Goal: Task Accomplishment & Management: Complete application form

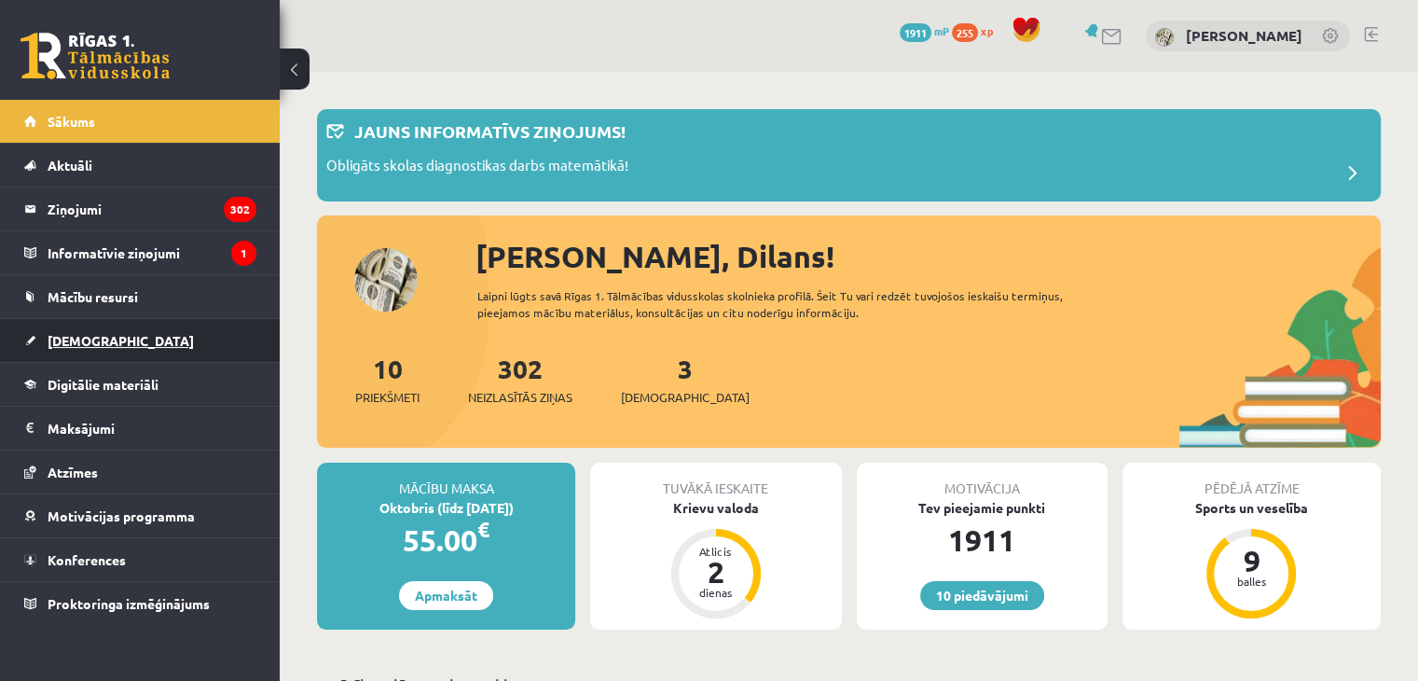
click at [134, 336] on link "[DEMOGRAPHIC_DATA]" at bounding box center [140, 340] width 232 height 43
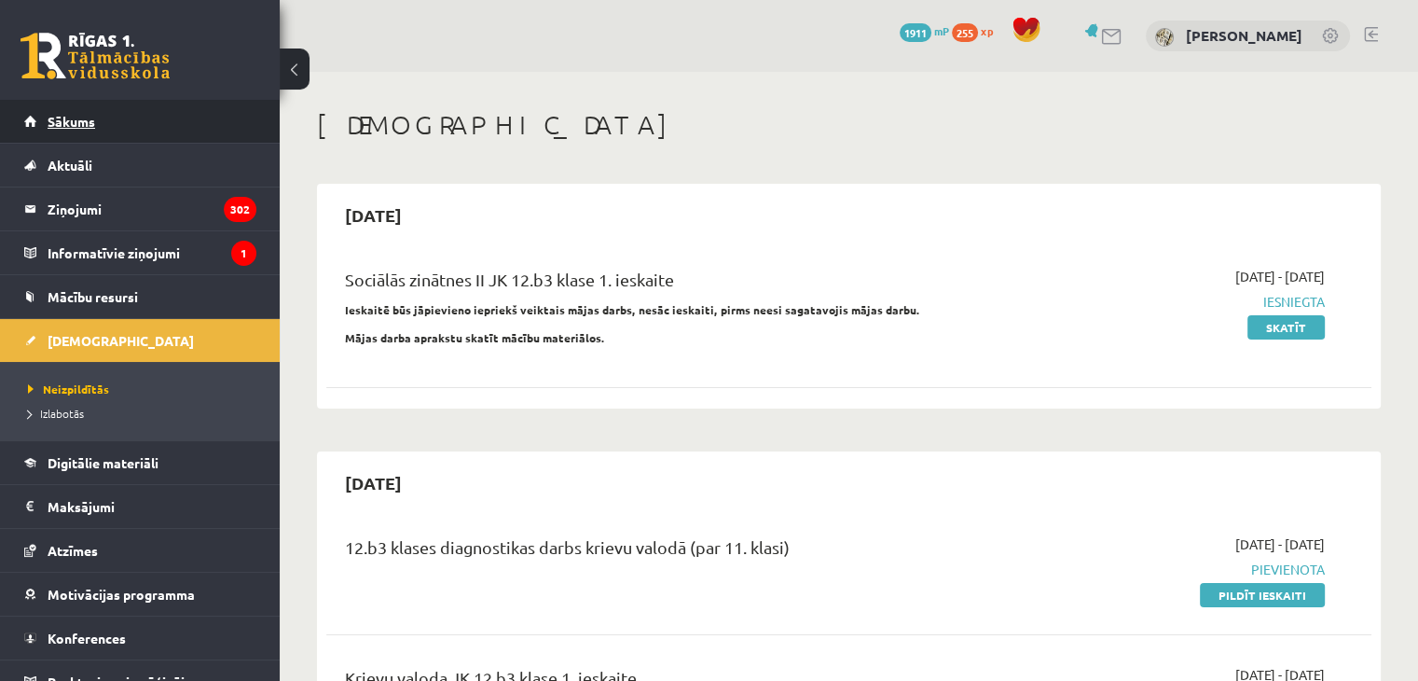
click at [104, 102] on link "Sākums" at bounding box center [140, 121] width 232 height 43
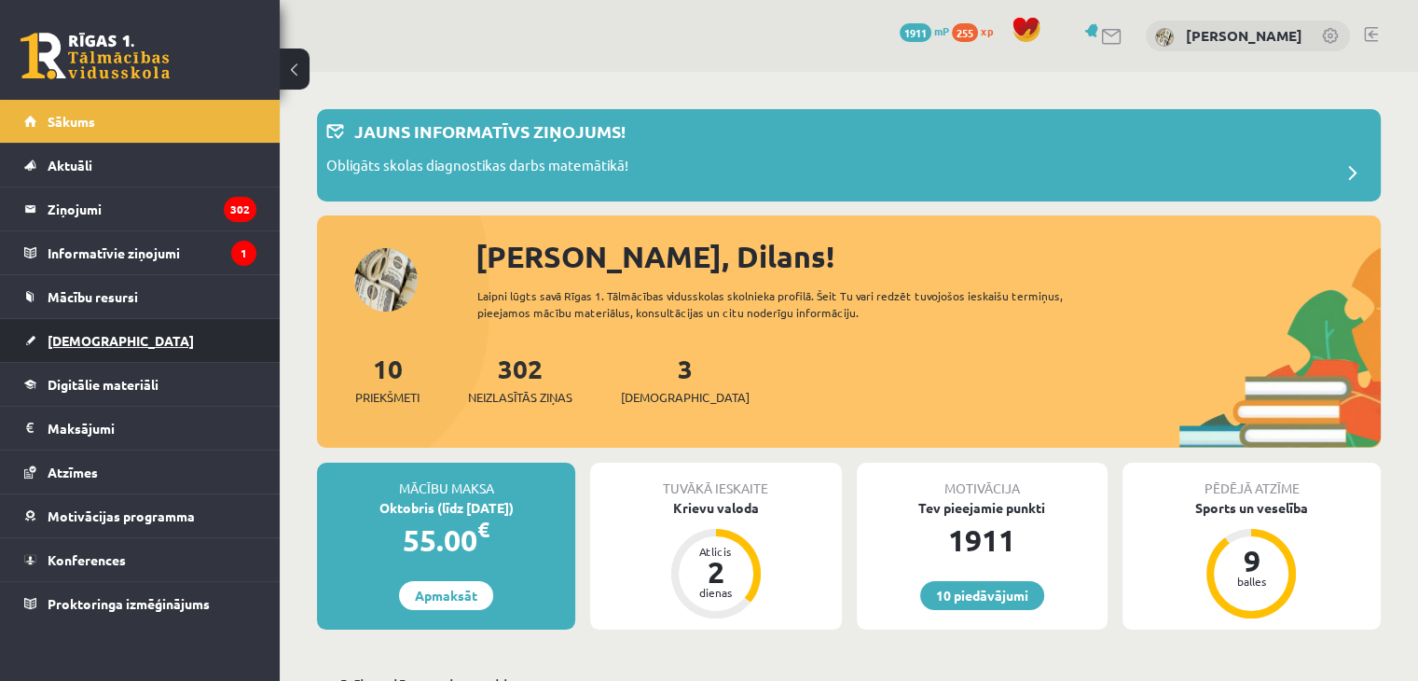
click at [208, 321] on link "[DEMOGRAPHIC_DATA]" at bounding box center [140, 340] width 232 height 43
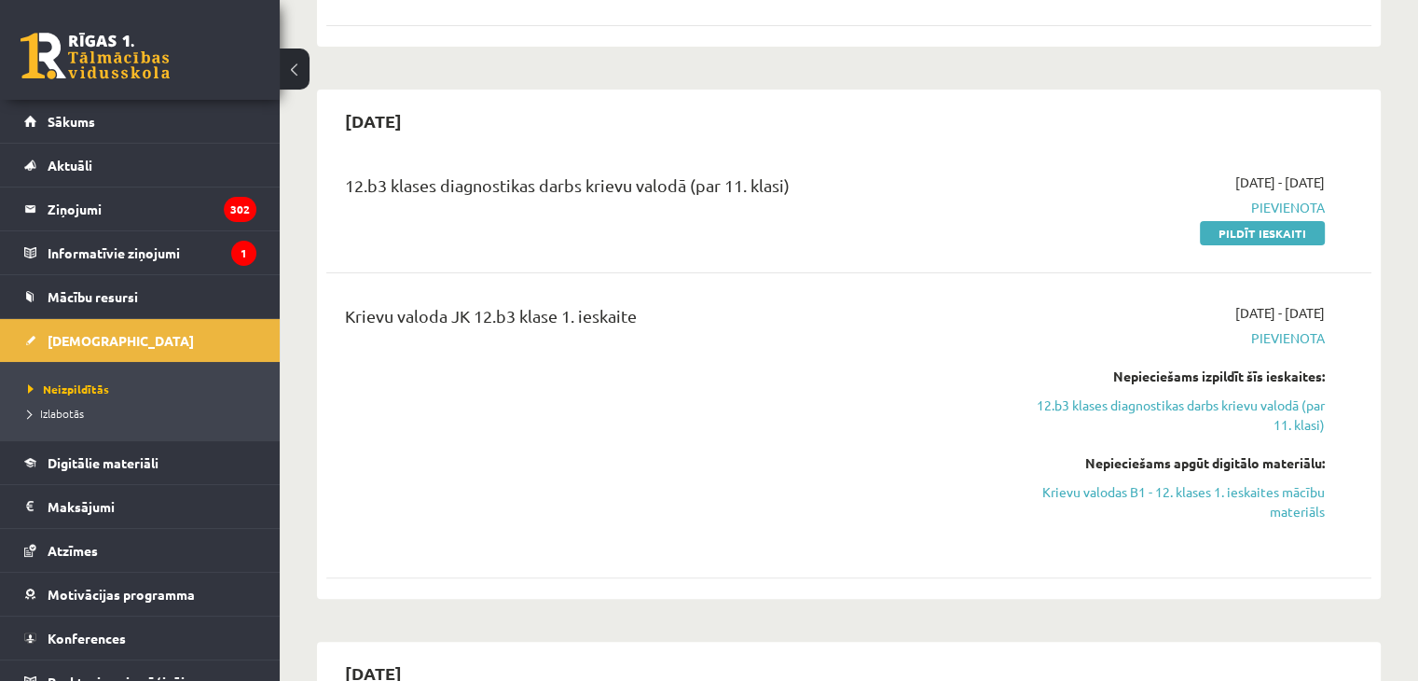
scroll to position [385, 0]
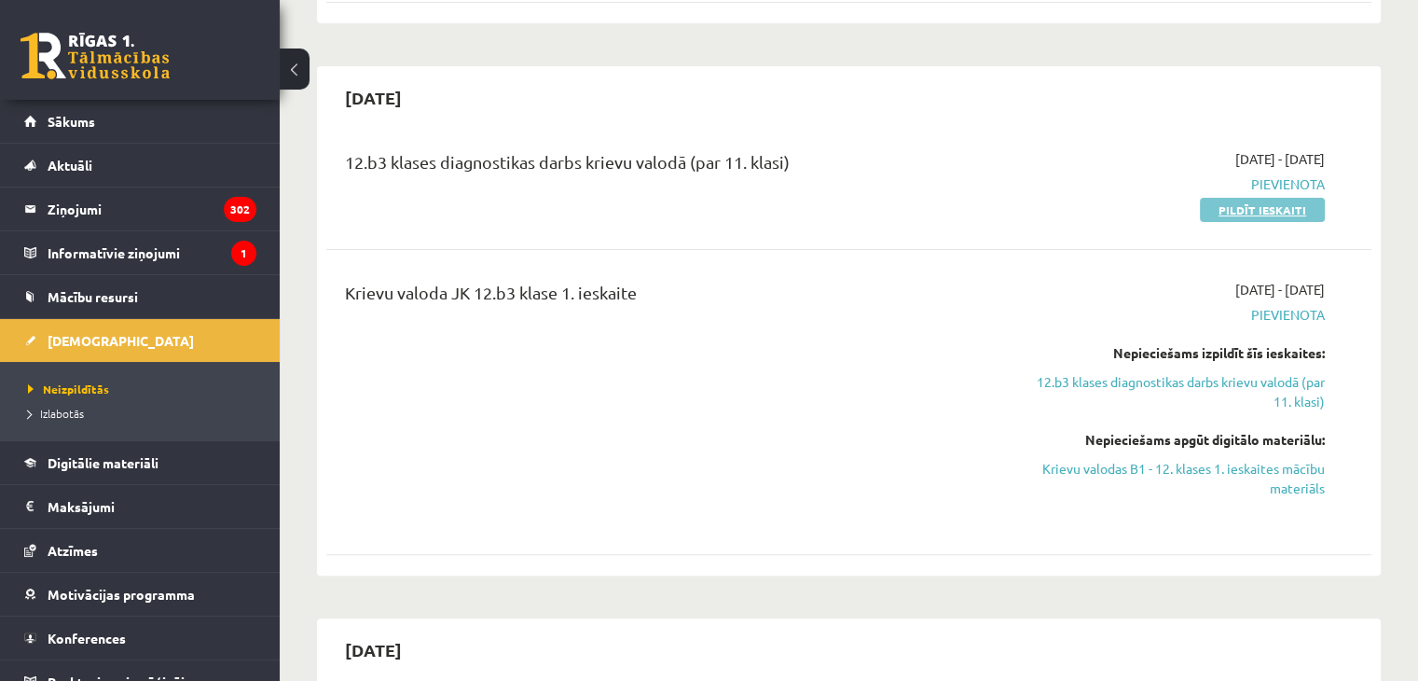
click at [1231, 211] on link "Pildīt ieskaiti" at bounding box center [1262, 210] width 125 height 24
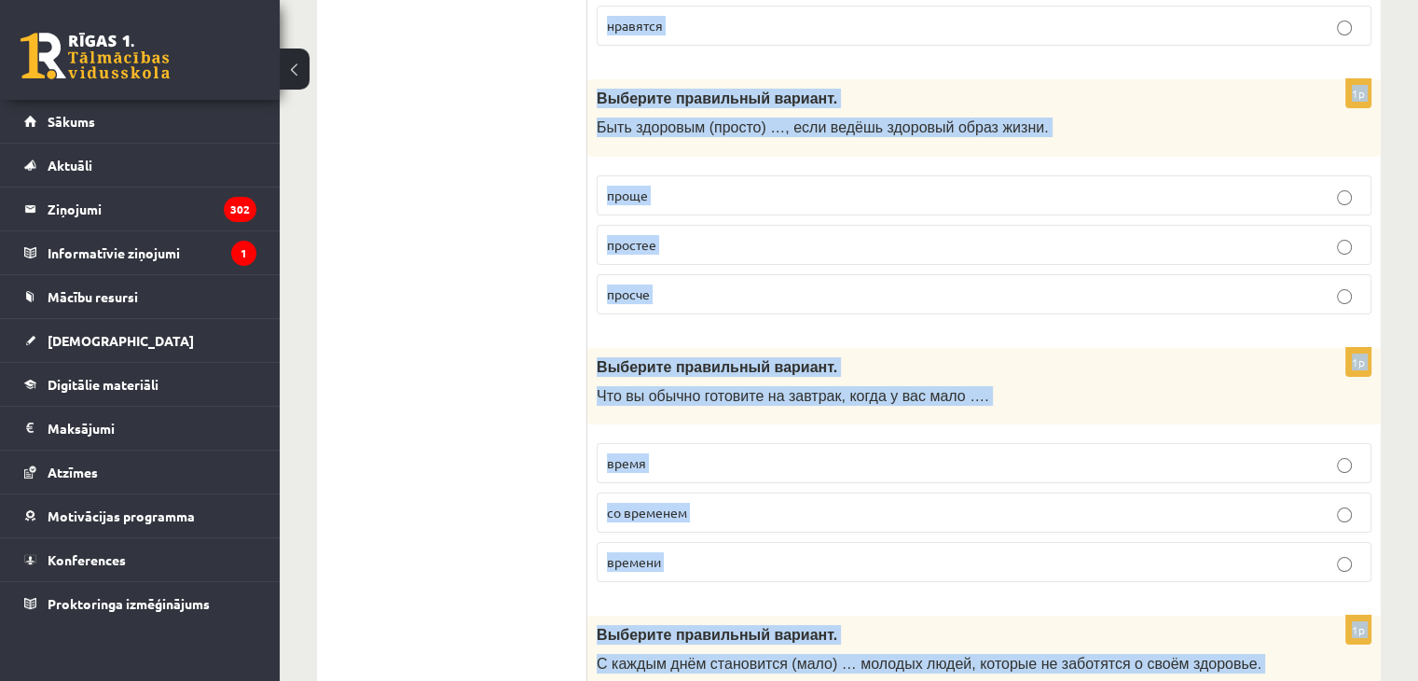
scroll to position [7322, 0]
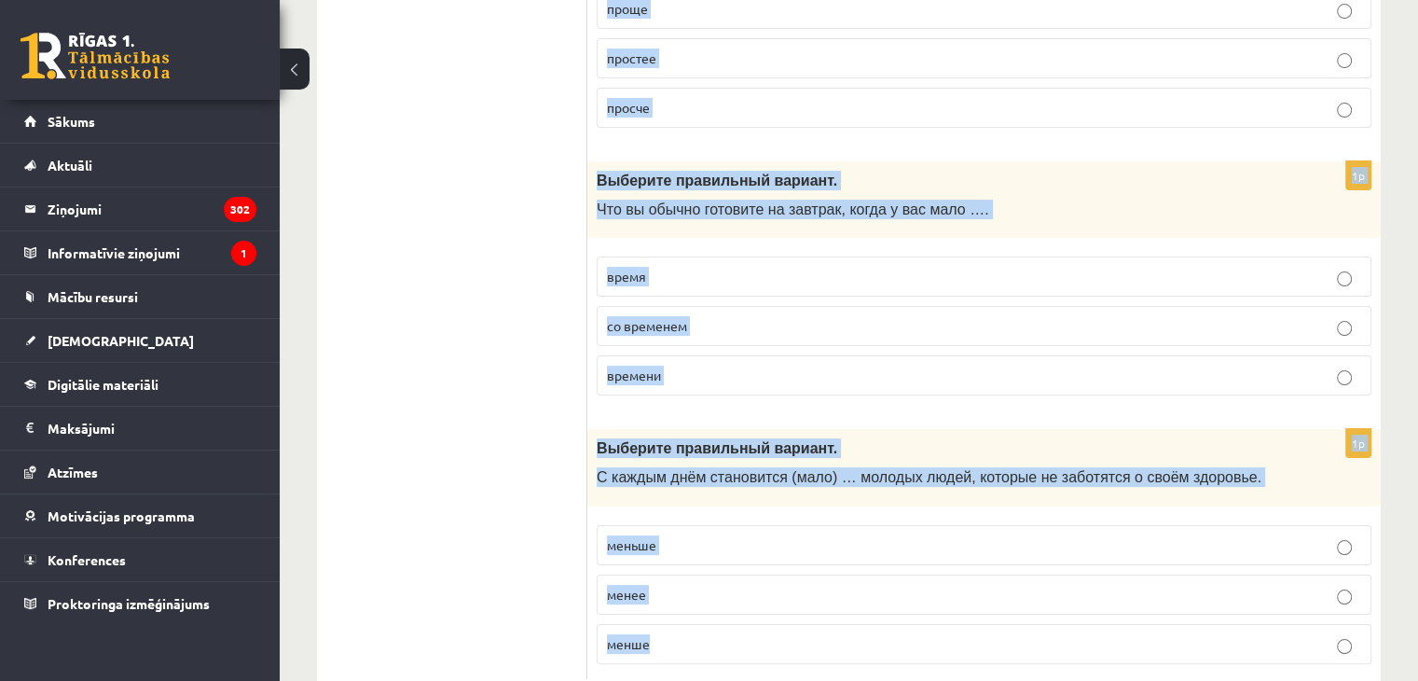
drag, startPoint x: 600, startPoint y: 367, endPoint x: 1037, endPoint y: 619, distance: 504.6
copy form "Выберите правильный вариант. Мне нравится активный образ жизни, поэтому я заним…"
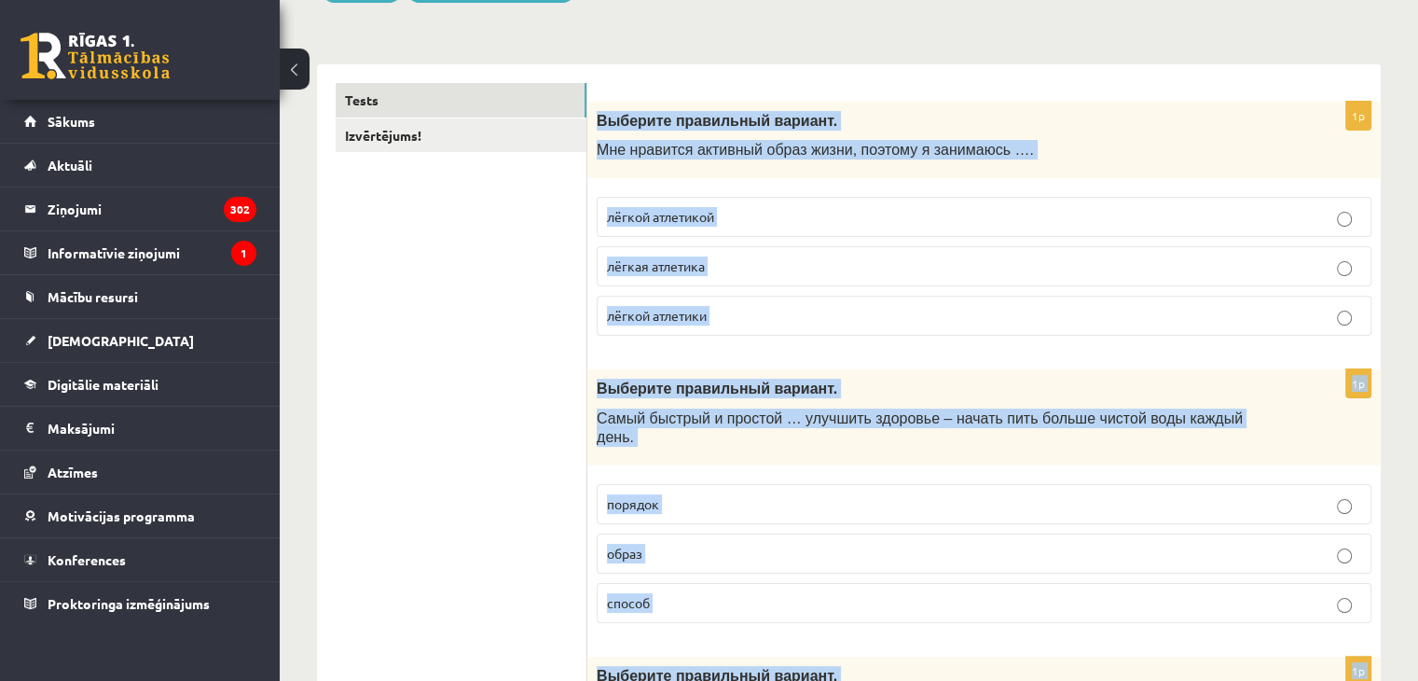
scroll to position [0, 0]
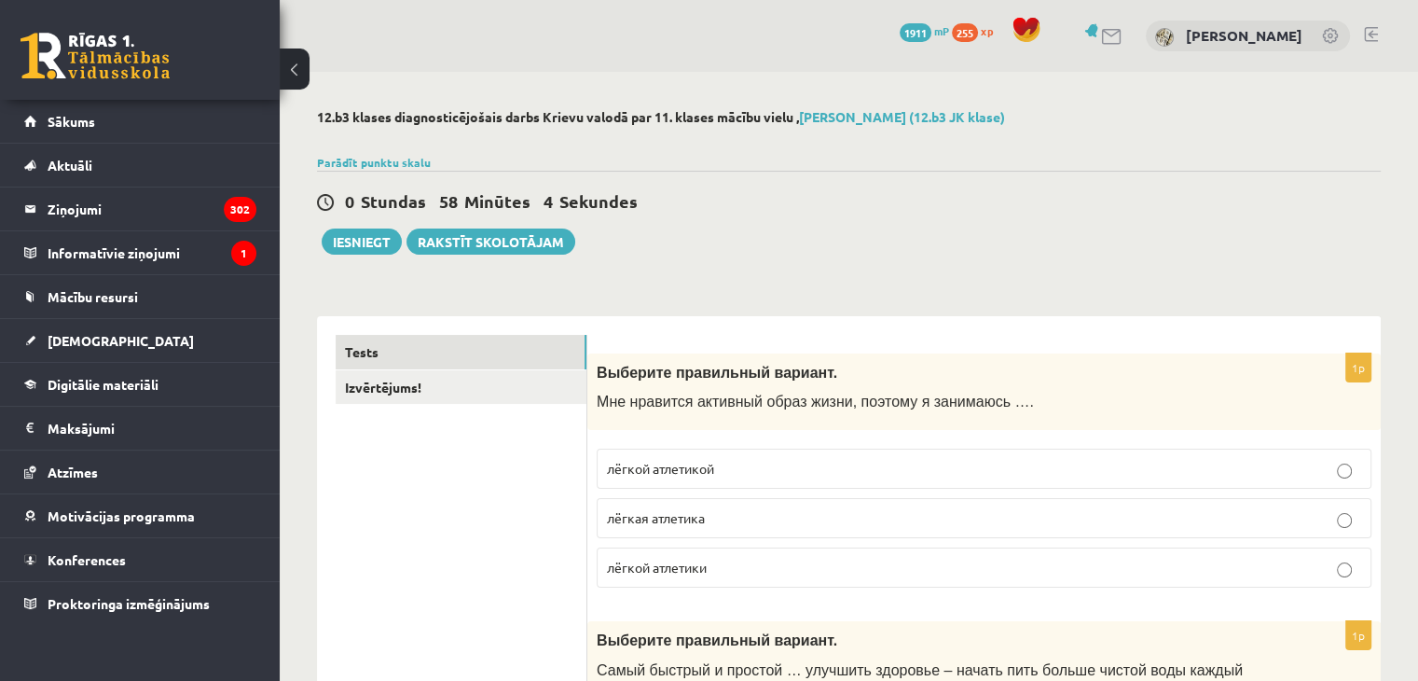
click at [737, 469] on p "лёгкой атлетикой" at bounding box center [984, 469] width 754 height 20
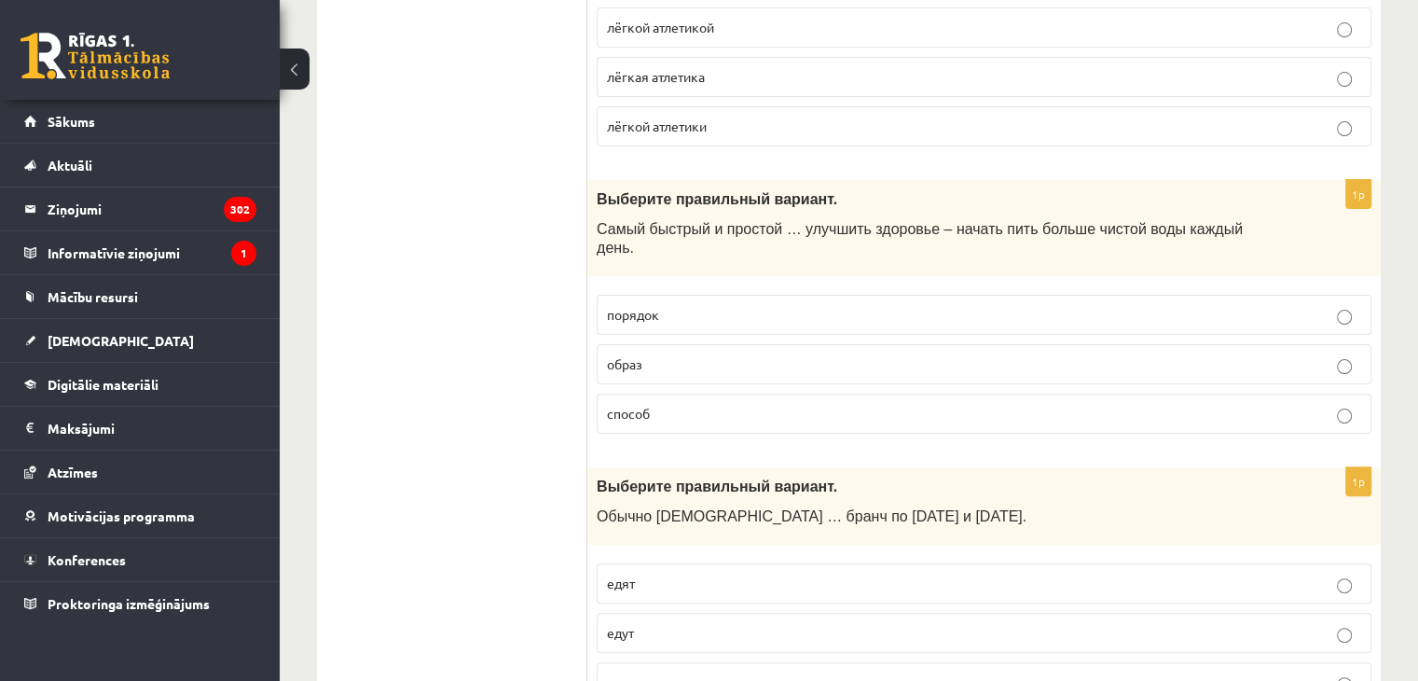
scroll to position [450, 0]
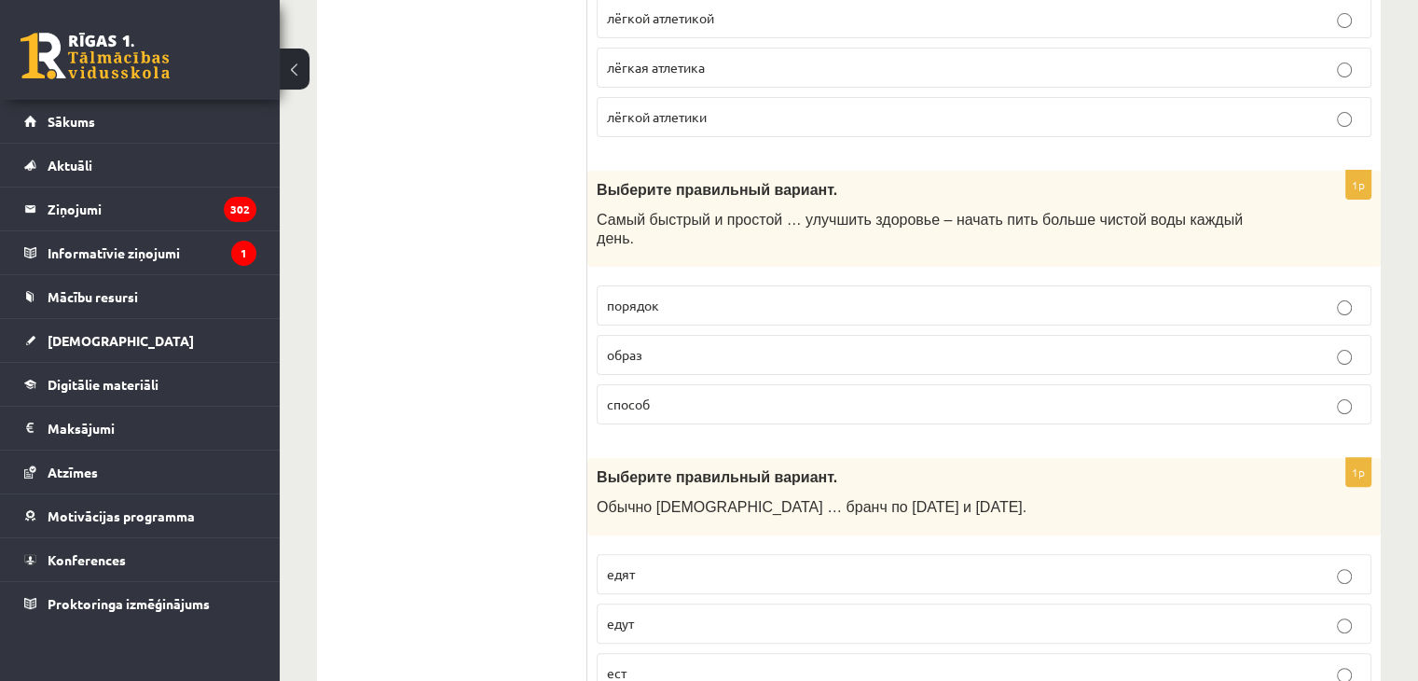
click at [629, 395] on span "способ" at bounding box center [628, 403] width 43 height 17
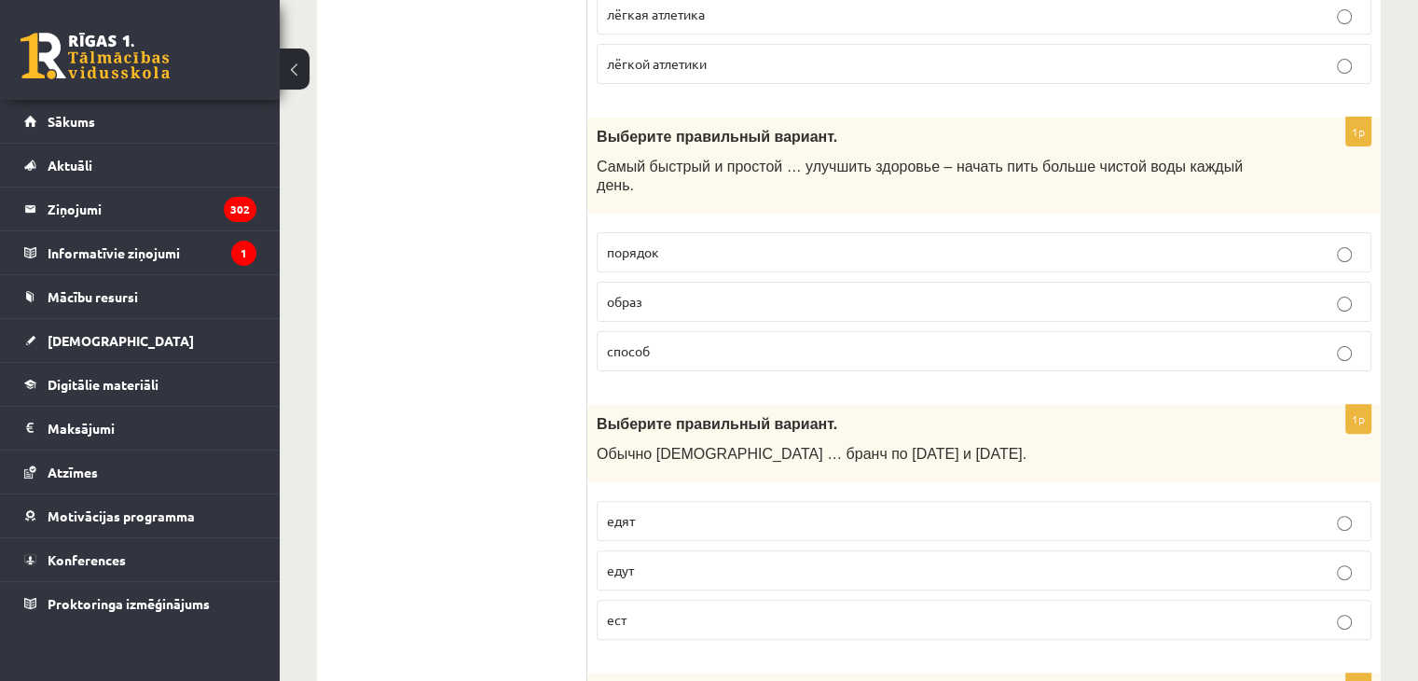
scroll to position [624, 0]
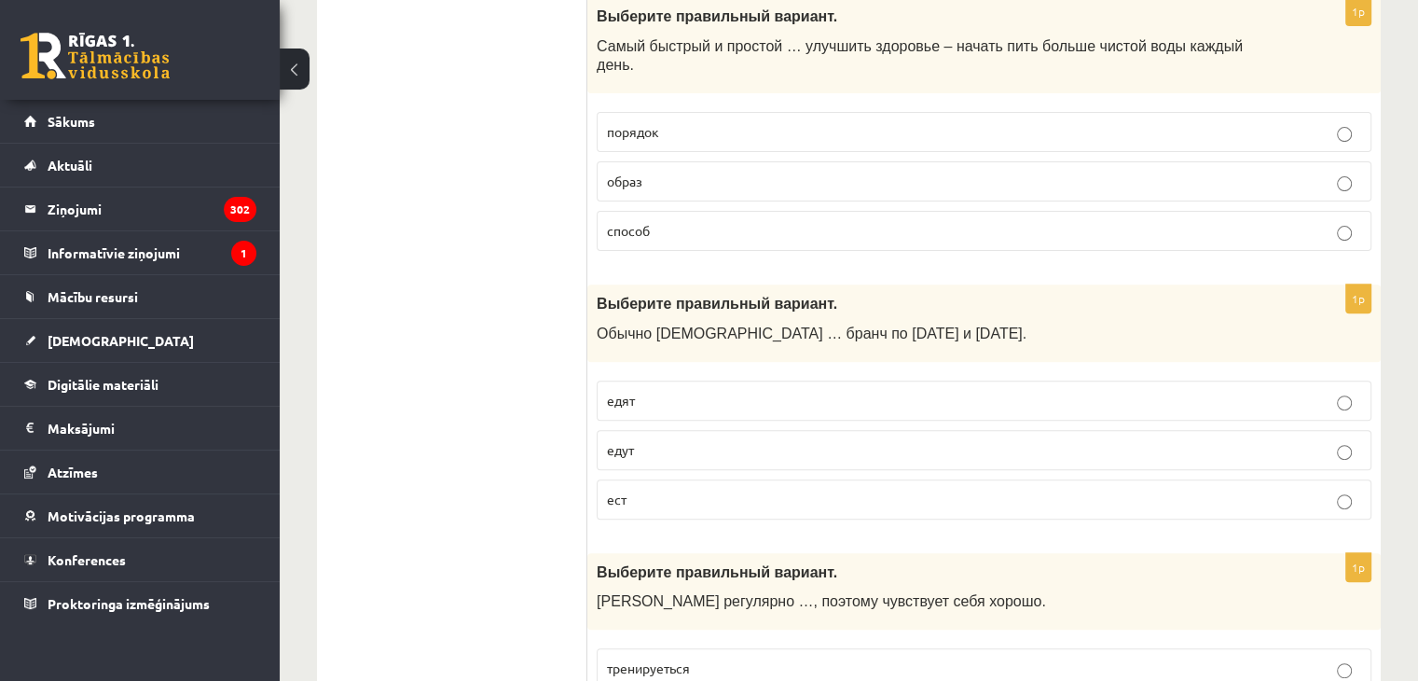
click at [638, 430] on label "едут" at bounding box center [984, 450] width 775 height 40
click at [675, 391] on p "едят" at bounding box center [984, 401] width 754 height 20
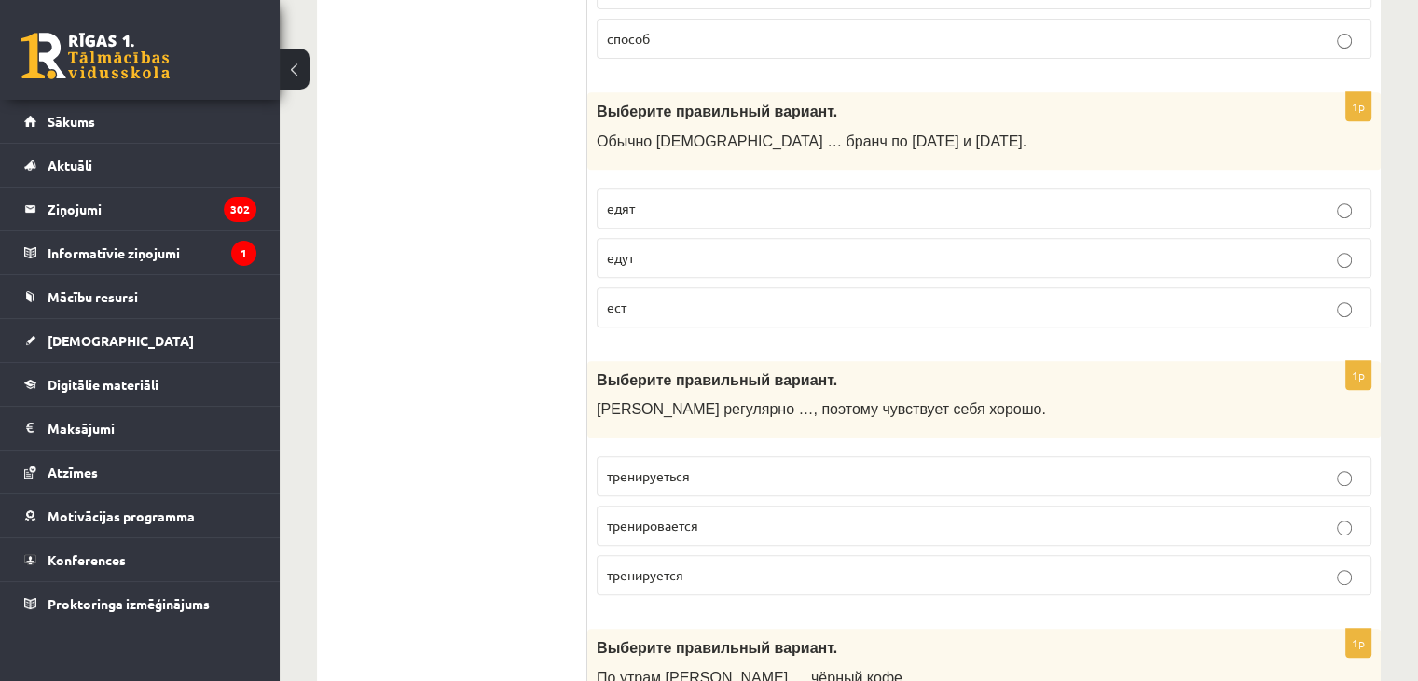
scroll to position [824, 0]
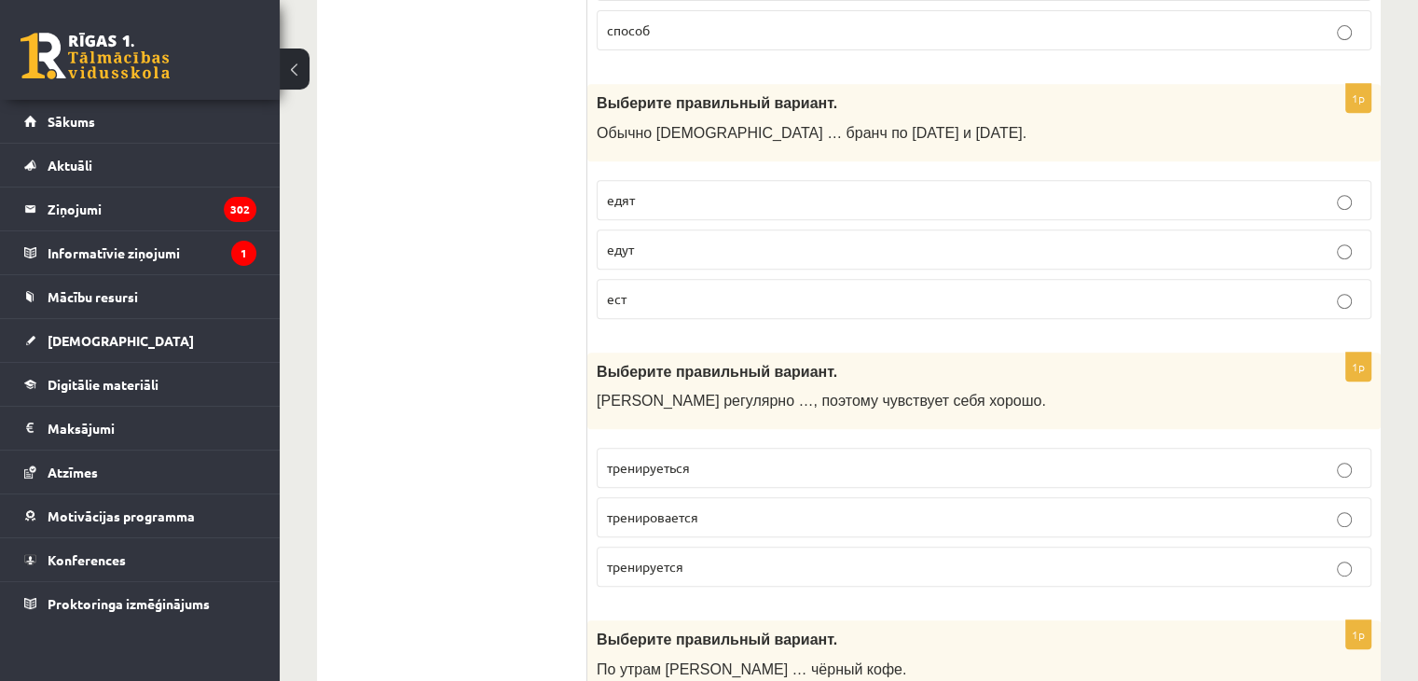
click at [735, 553] on label "тренируется" at bounding box center [984, 566] width 775 height 40
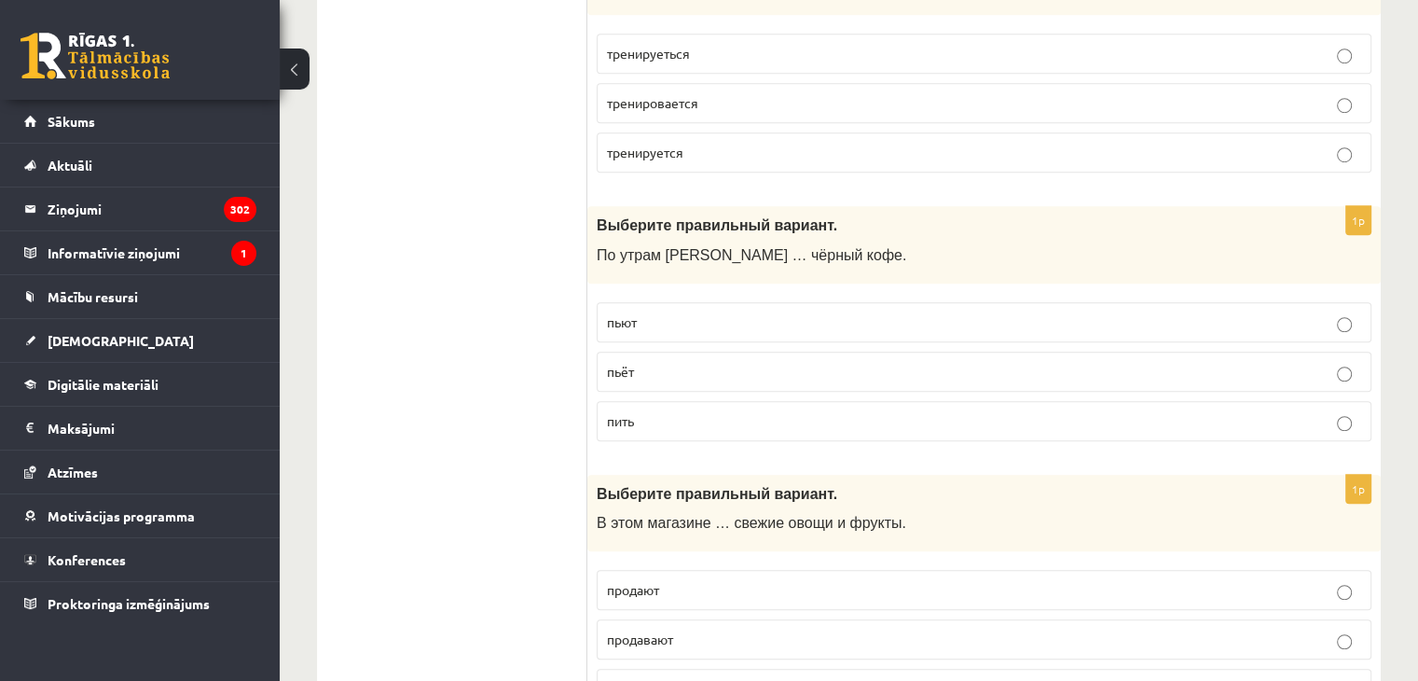
scroll to position [1248, 0]
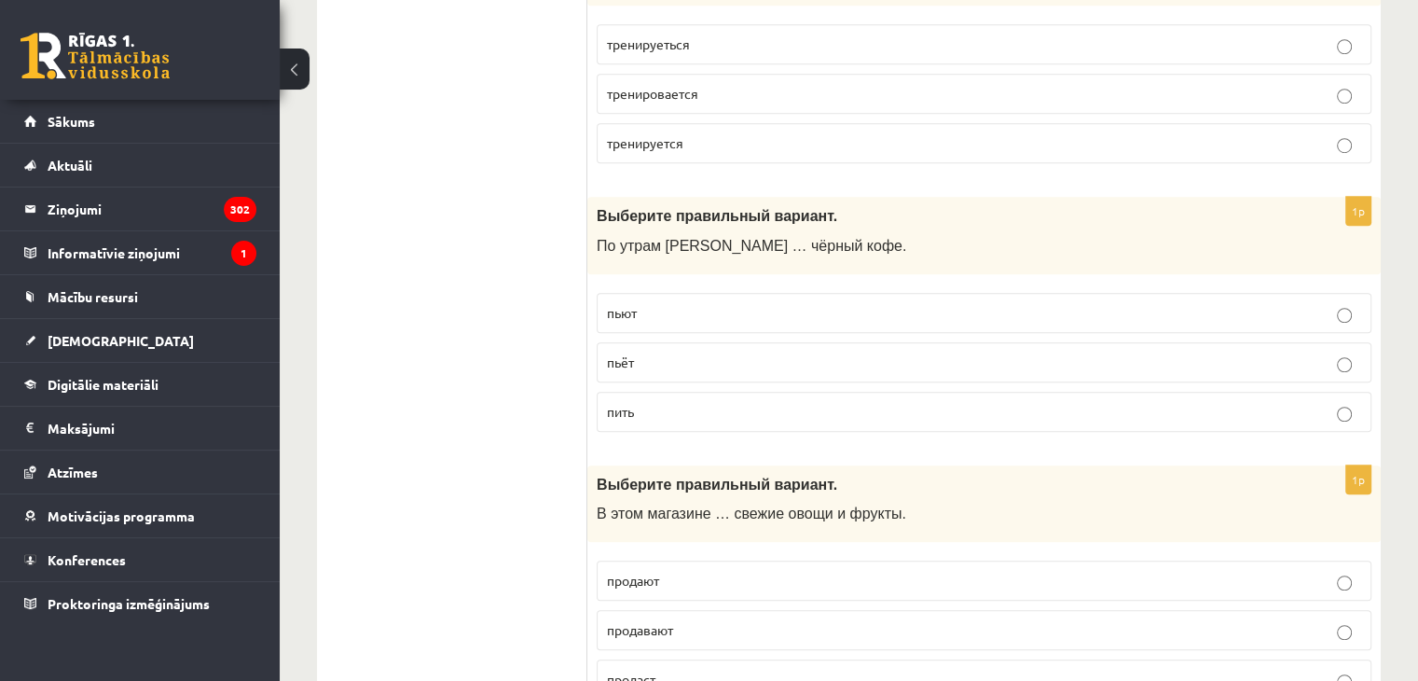
click at [615, 353] on span "пьёт" at bounding box center [620, 361] width 27 height 17
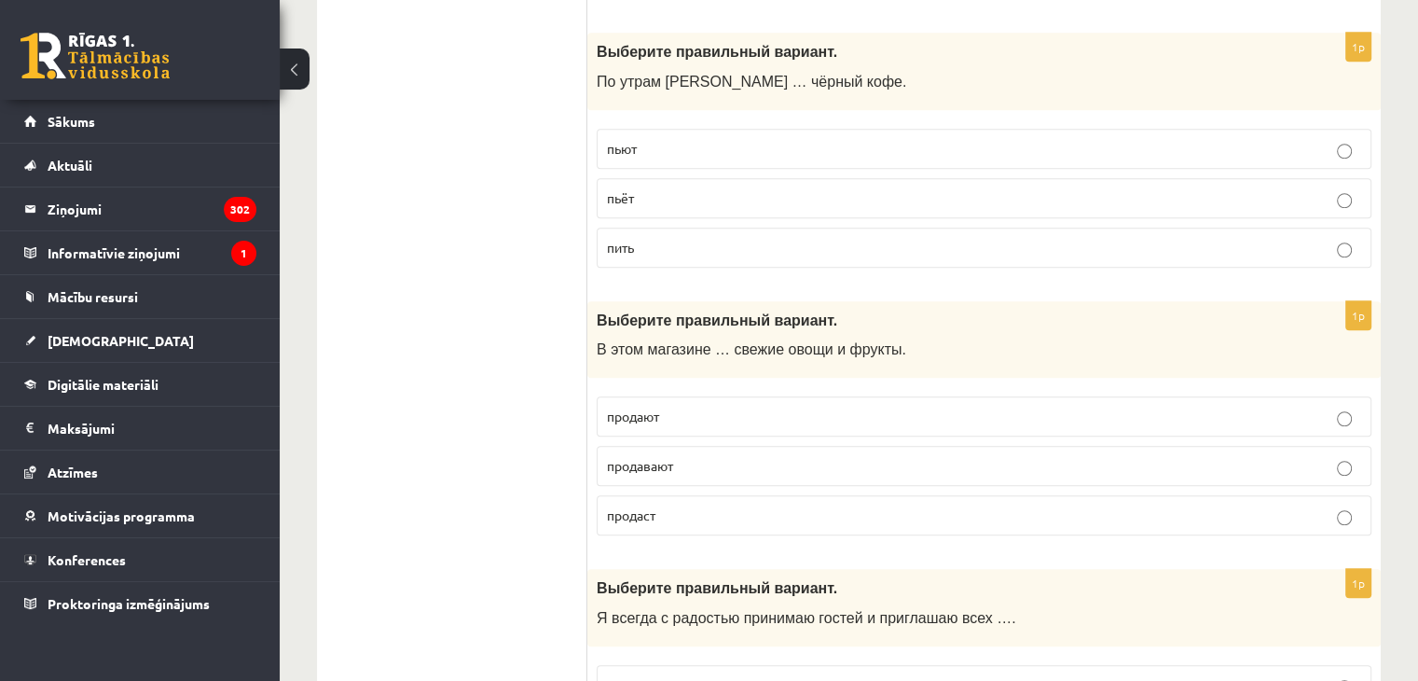
scroll to position [1421, 0]
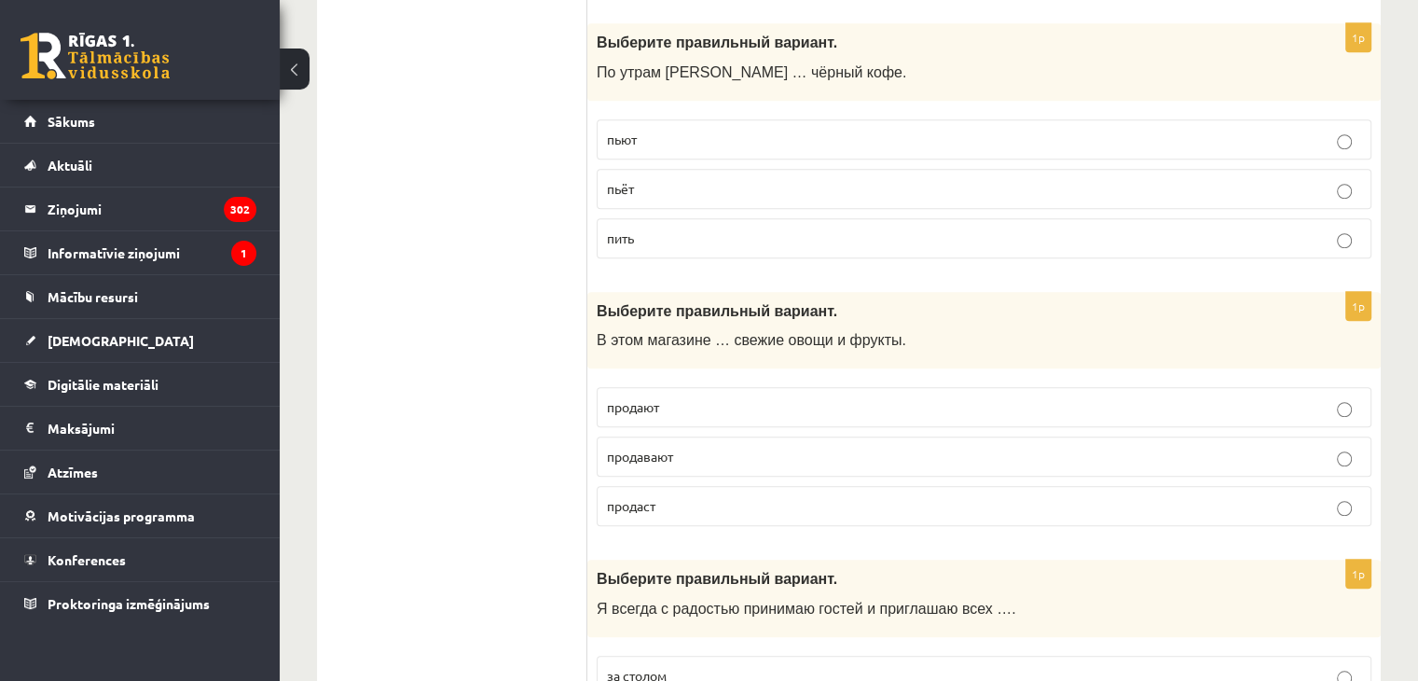
click at [693, 396] on label "продают" at bounding box center [984, 407] width 775 height 40
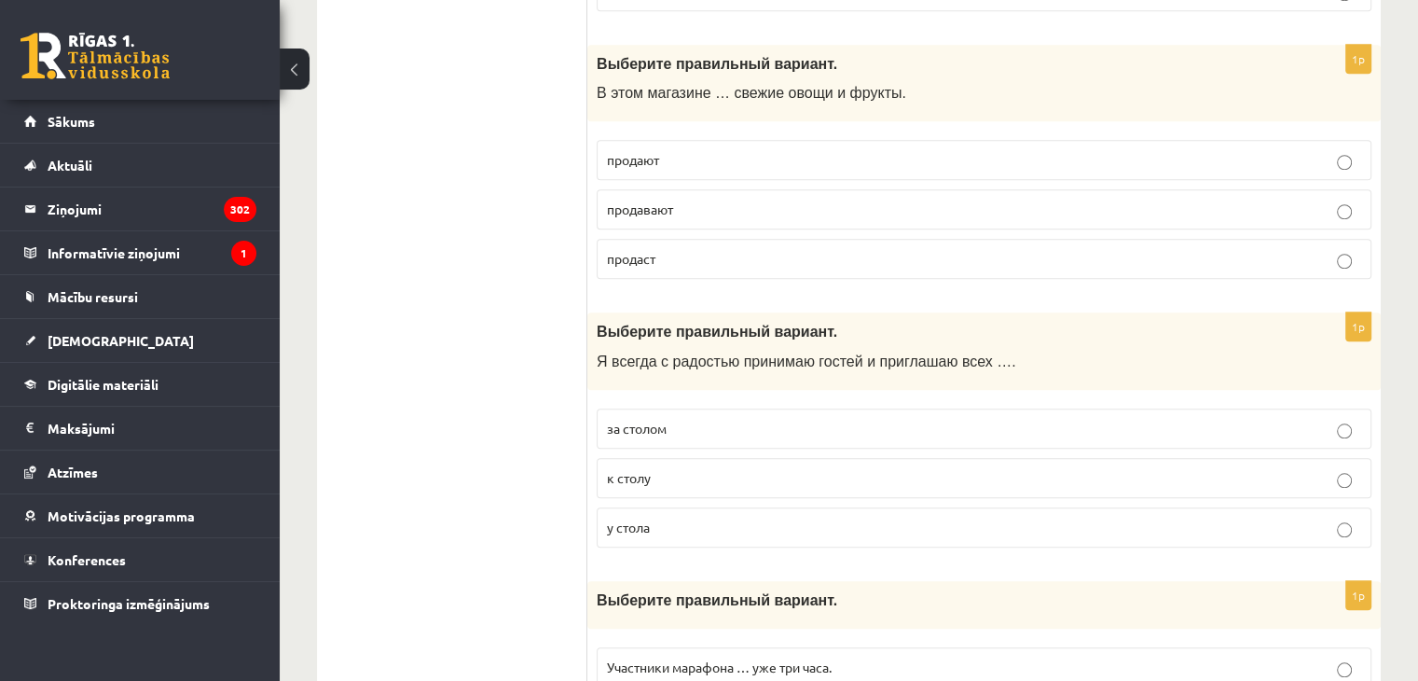
scroll to position [1715, 0]
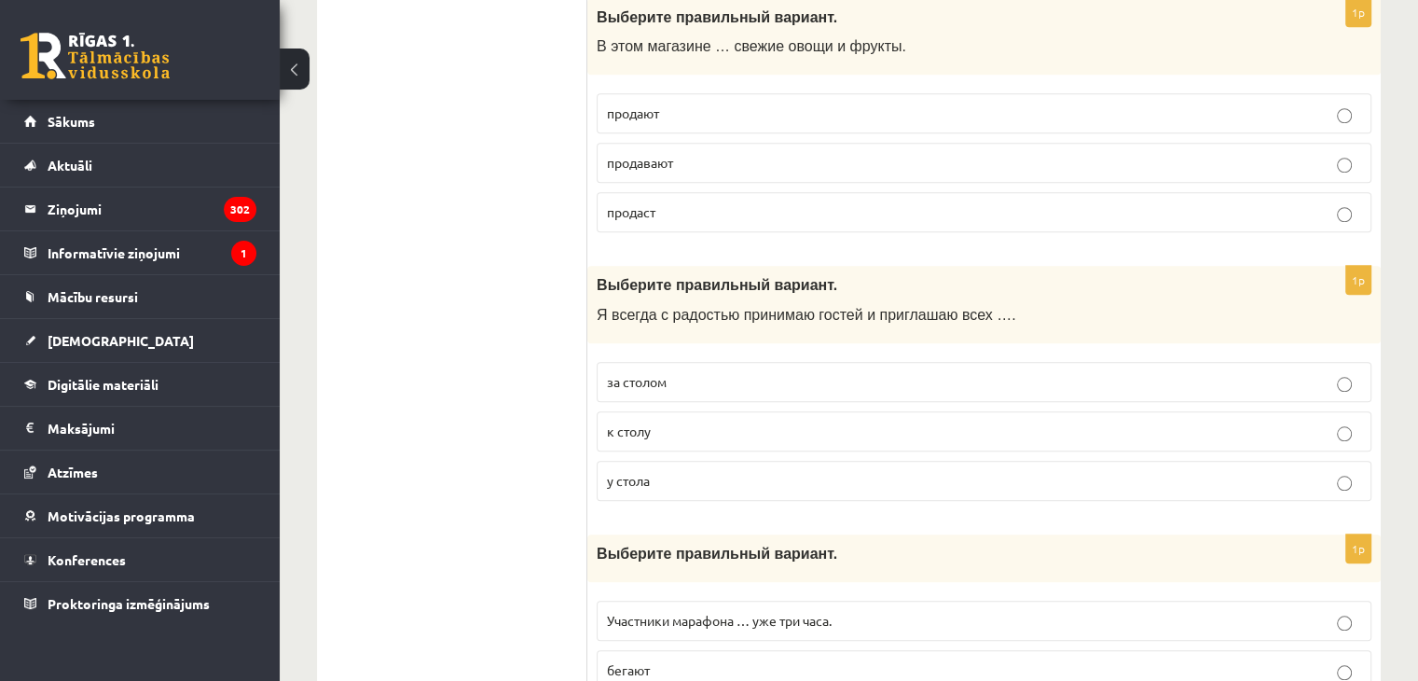
click at [659, 421] on p "к столу" at bounding box center [984, 431] width 754 height 20
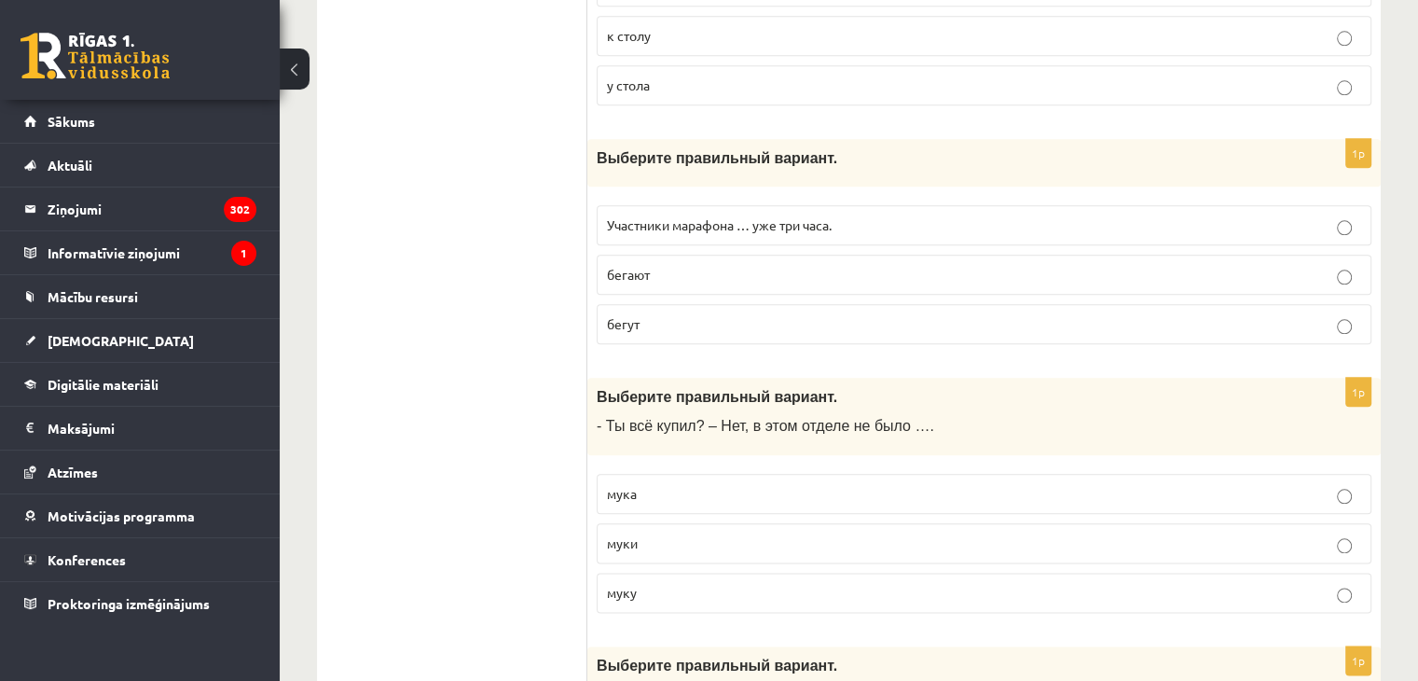
click at [737, 322] on div "1p Выберите правильный вариант. Участники марафона … уже три часа. бегают бегут" at bounding box center [984, 249] width 794 height 220
click at [764, 314] on p "бегут" at bounding box center [984, 324] width 754 height 20
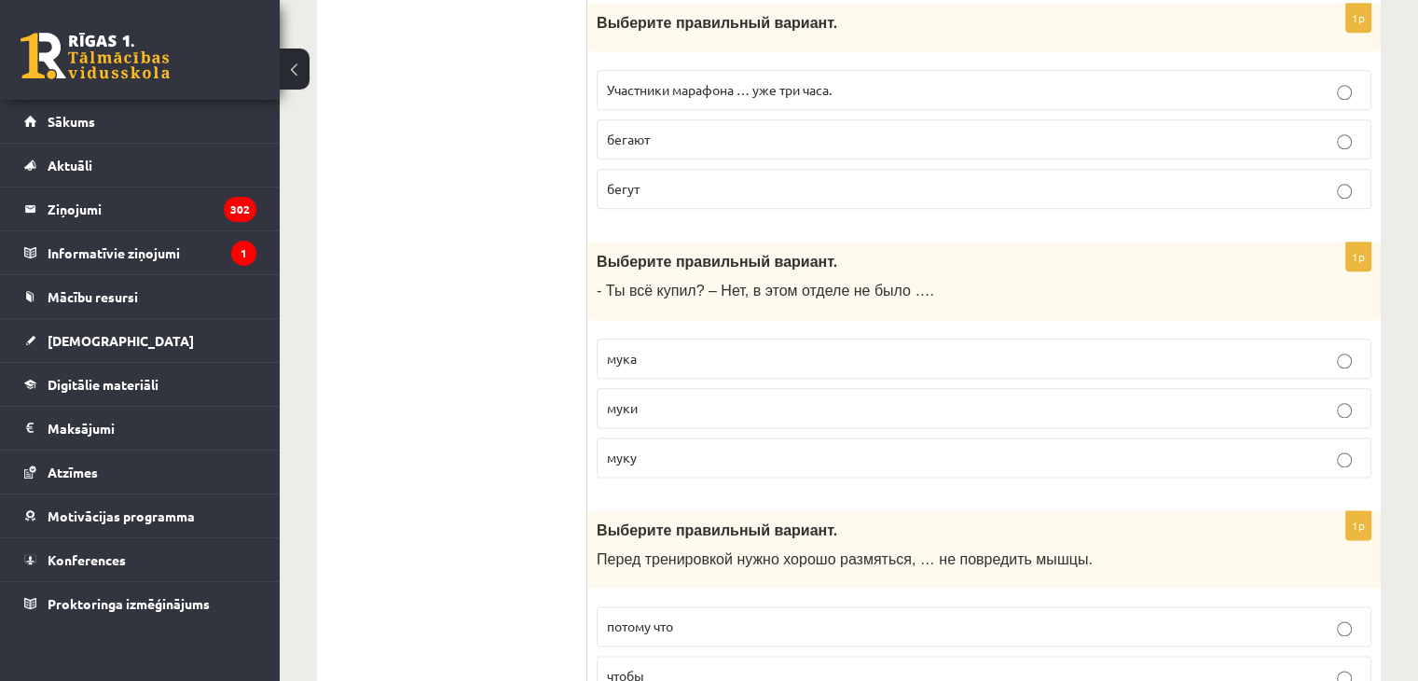
scroll to position [2256, 0]
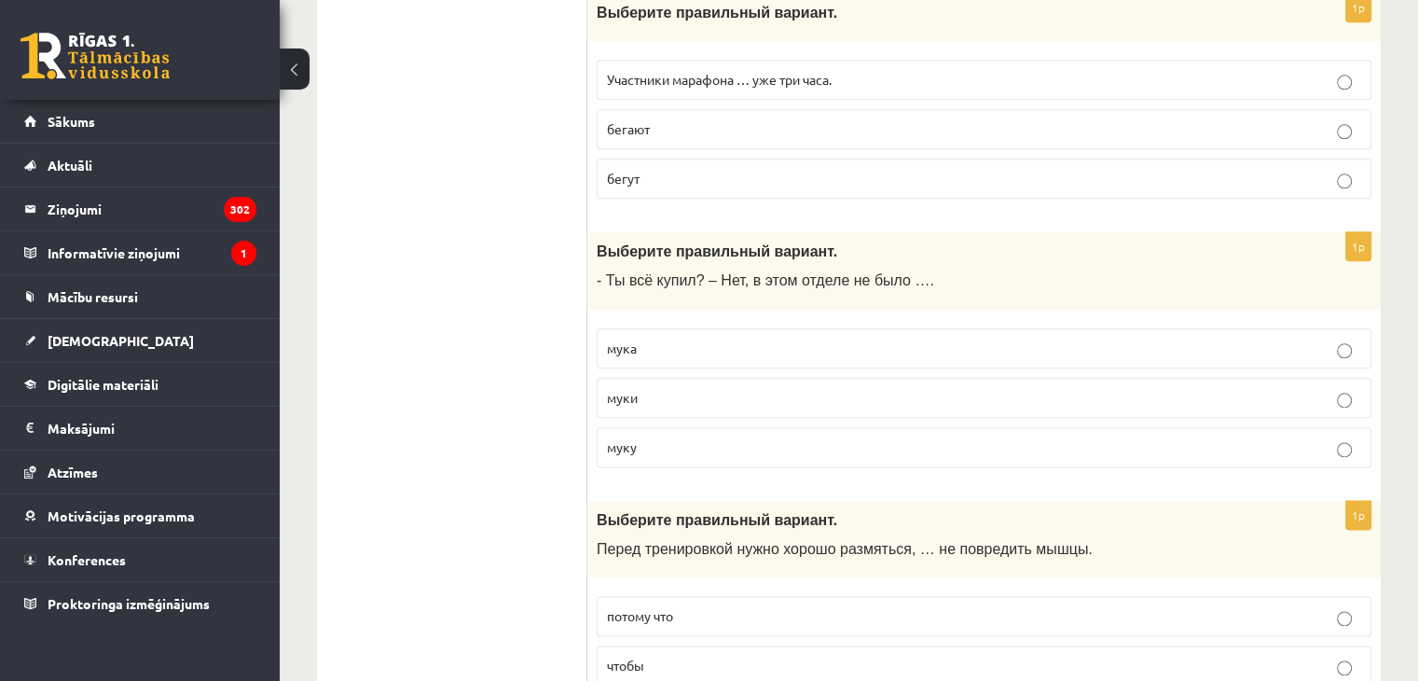
click at [671, 378] on label "муки" at bounding box center [984, 398] width 775 height 40
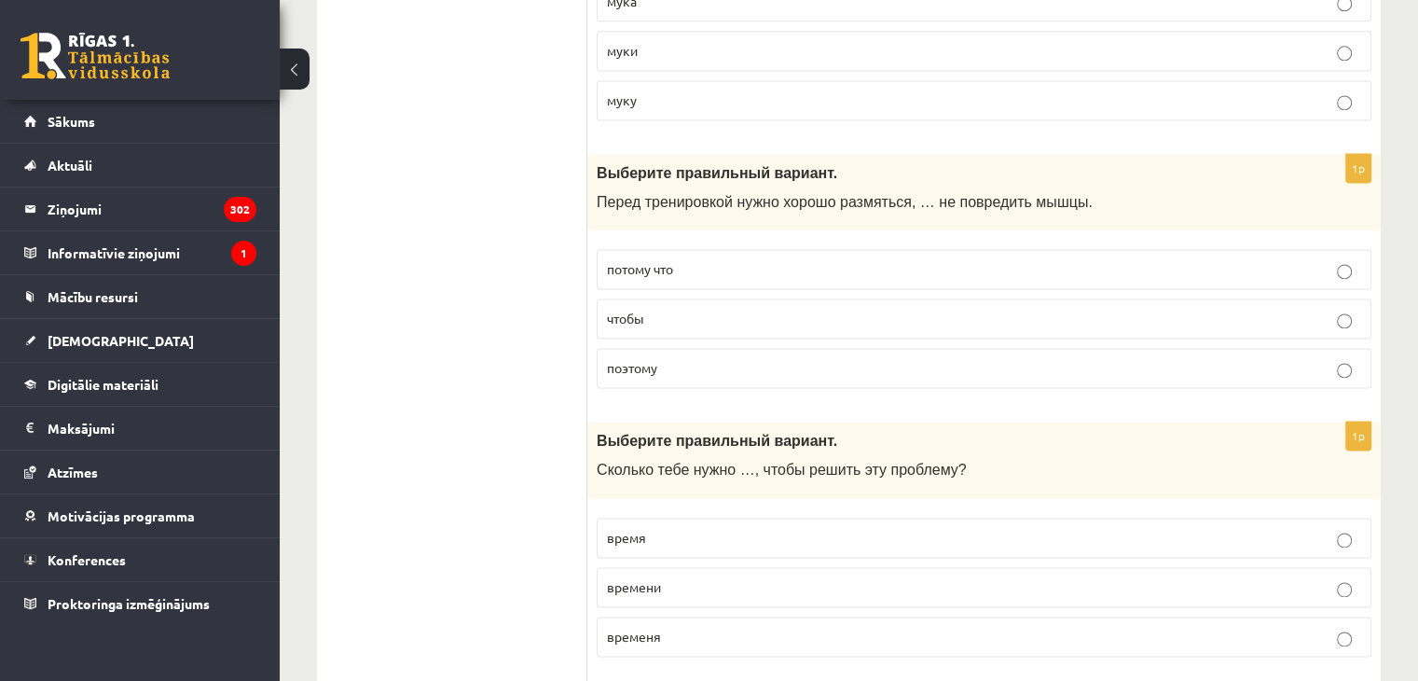
scroll to position [2658, 0]
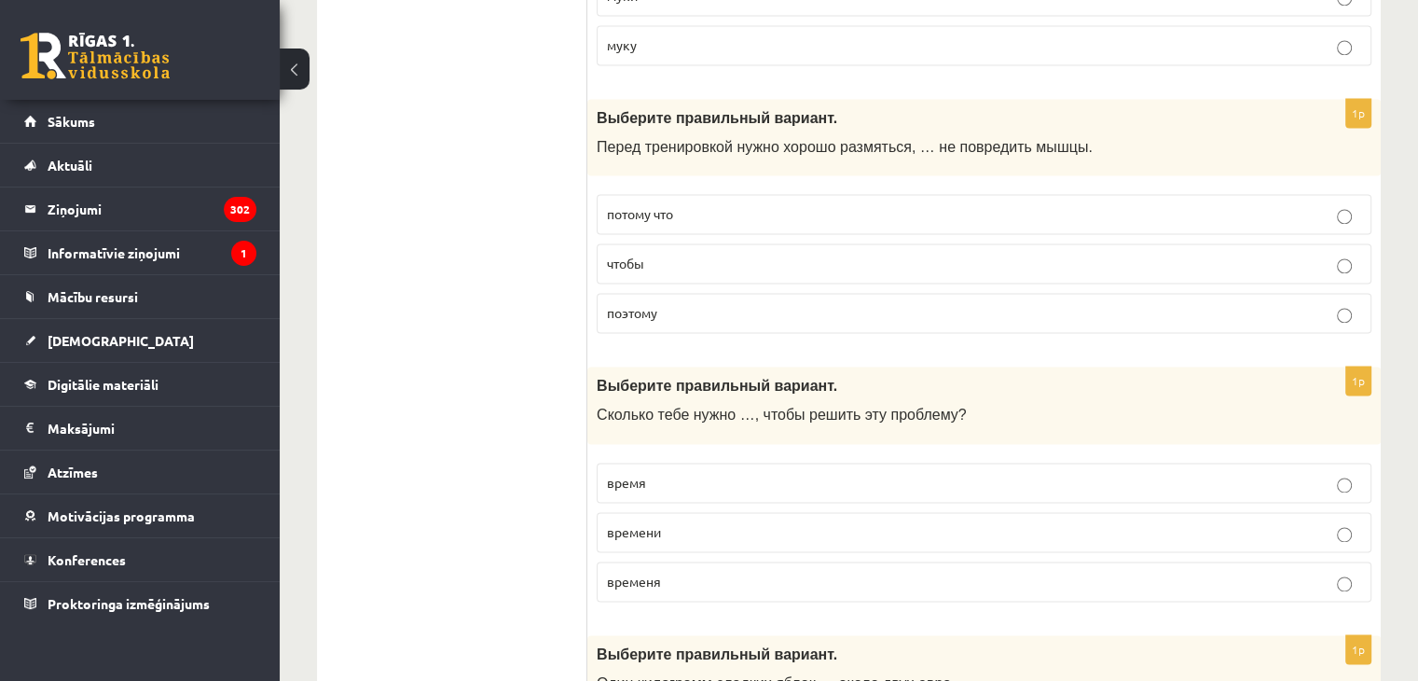
click at [651, 243] on label "чтобы" at bounding box center [984, 263] width 775 height 40
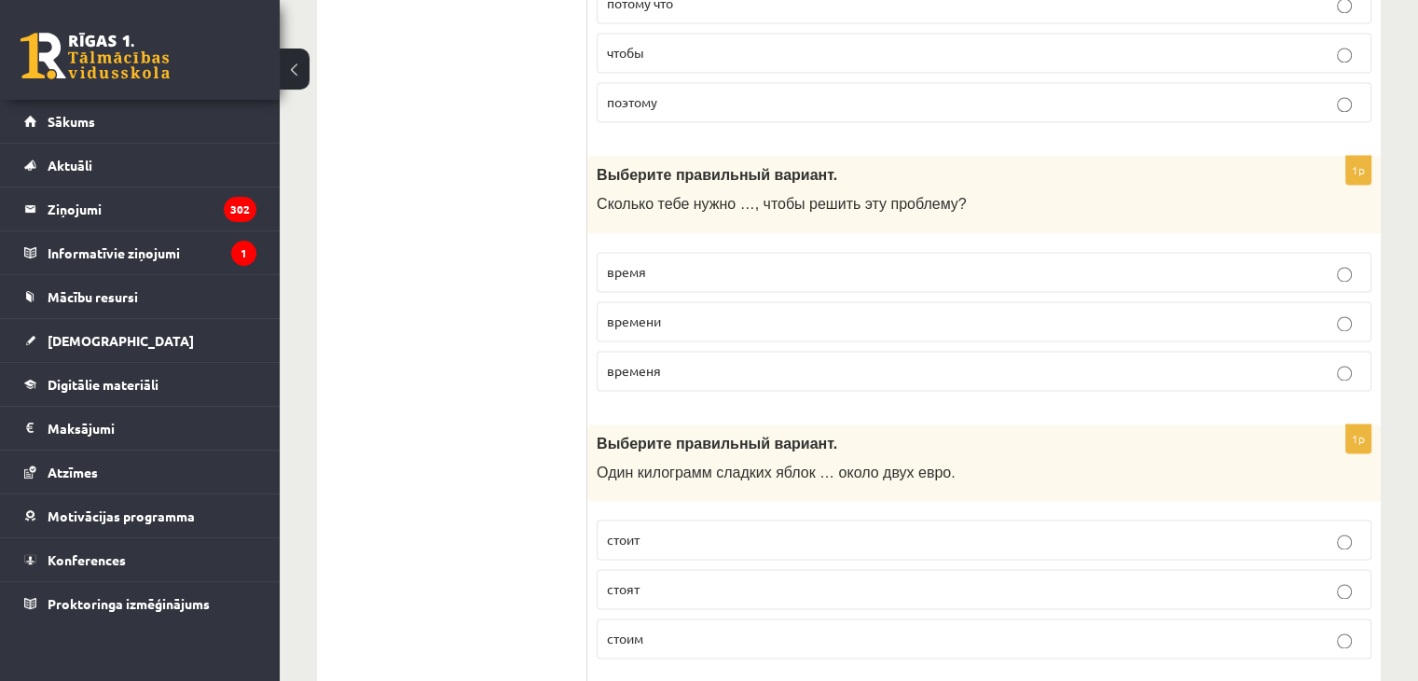
scroll to position [2895, 0]
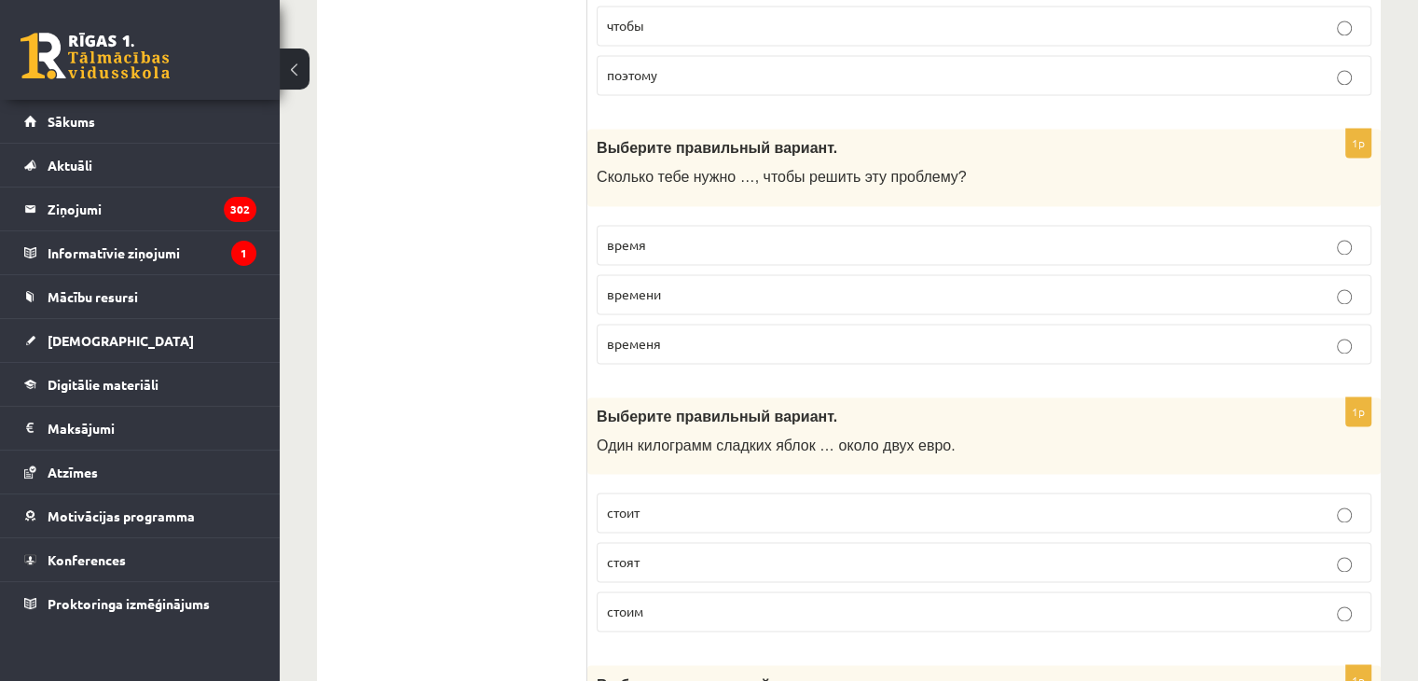
click at [681, 284] on p "времени" at bounding box center [984, 294] width 754 height 20
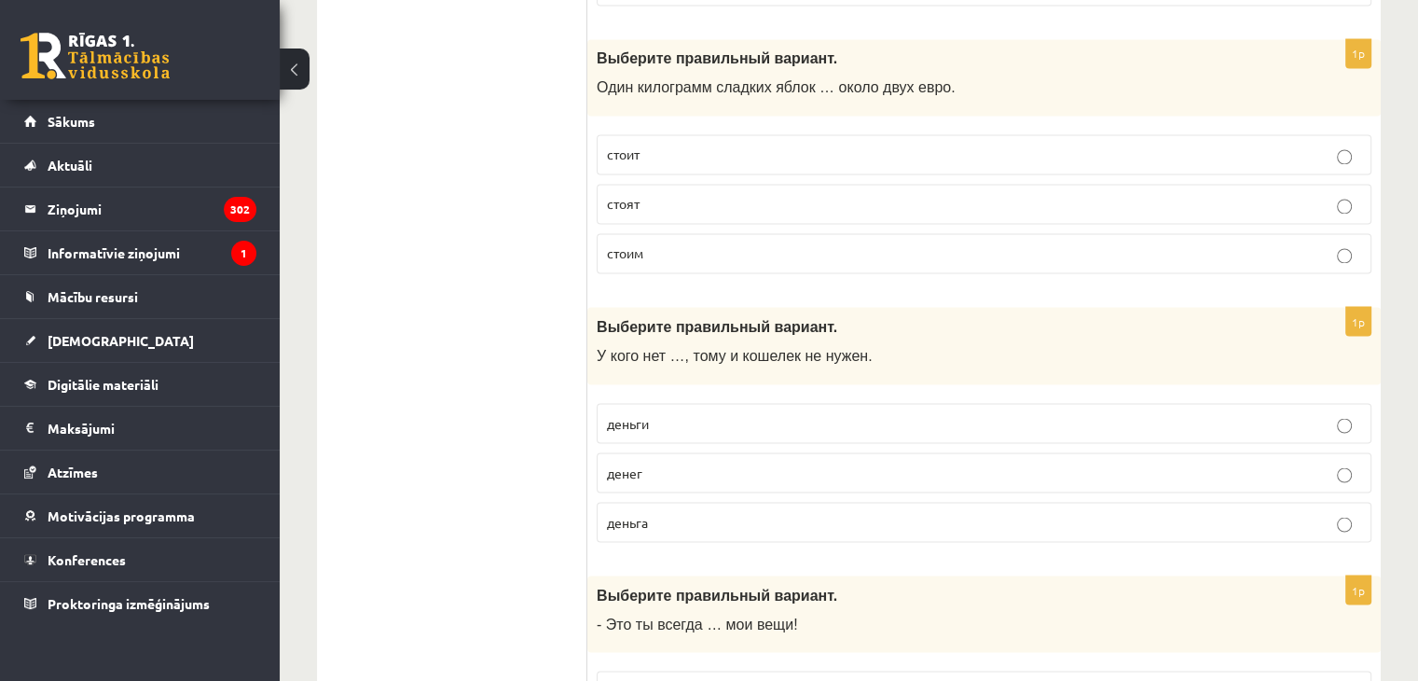
scroll to position [3245, 0]
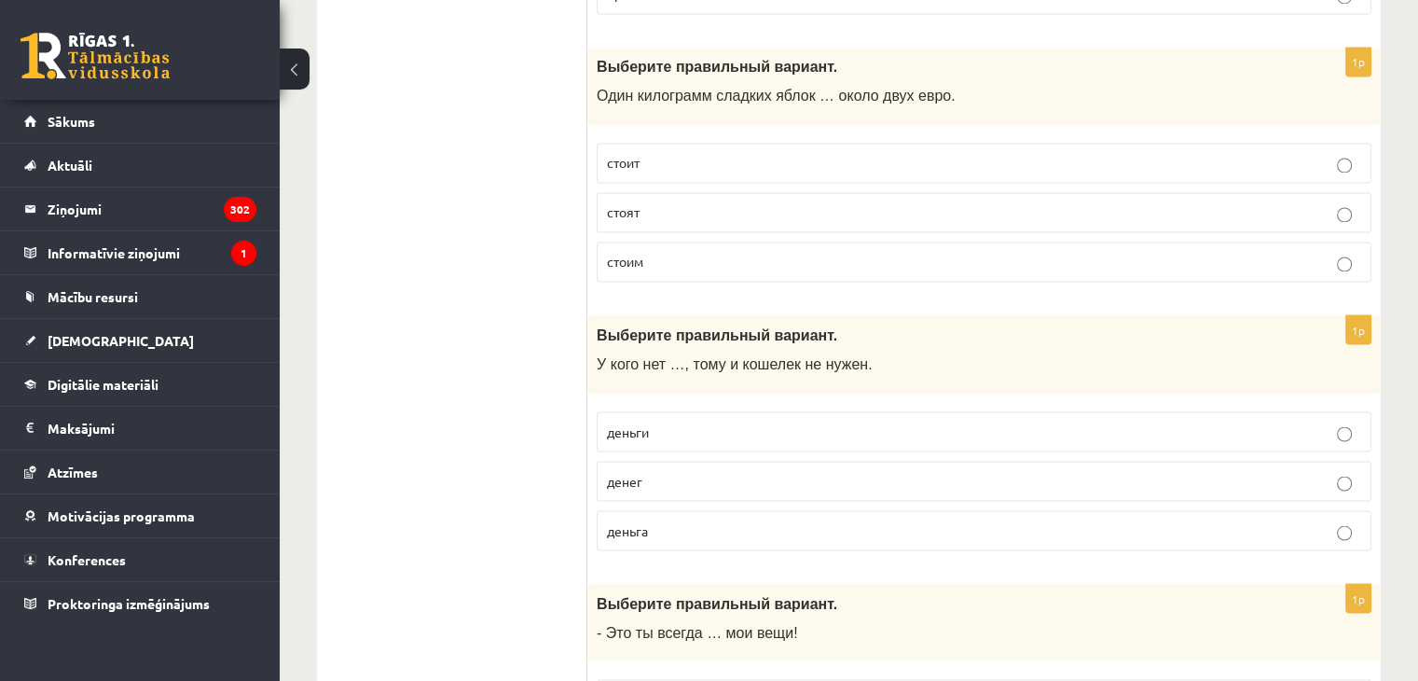
click at [671, 153] on p "стоит" at bounding box center [984, 163] width 754 height 20
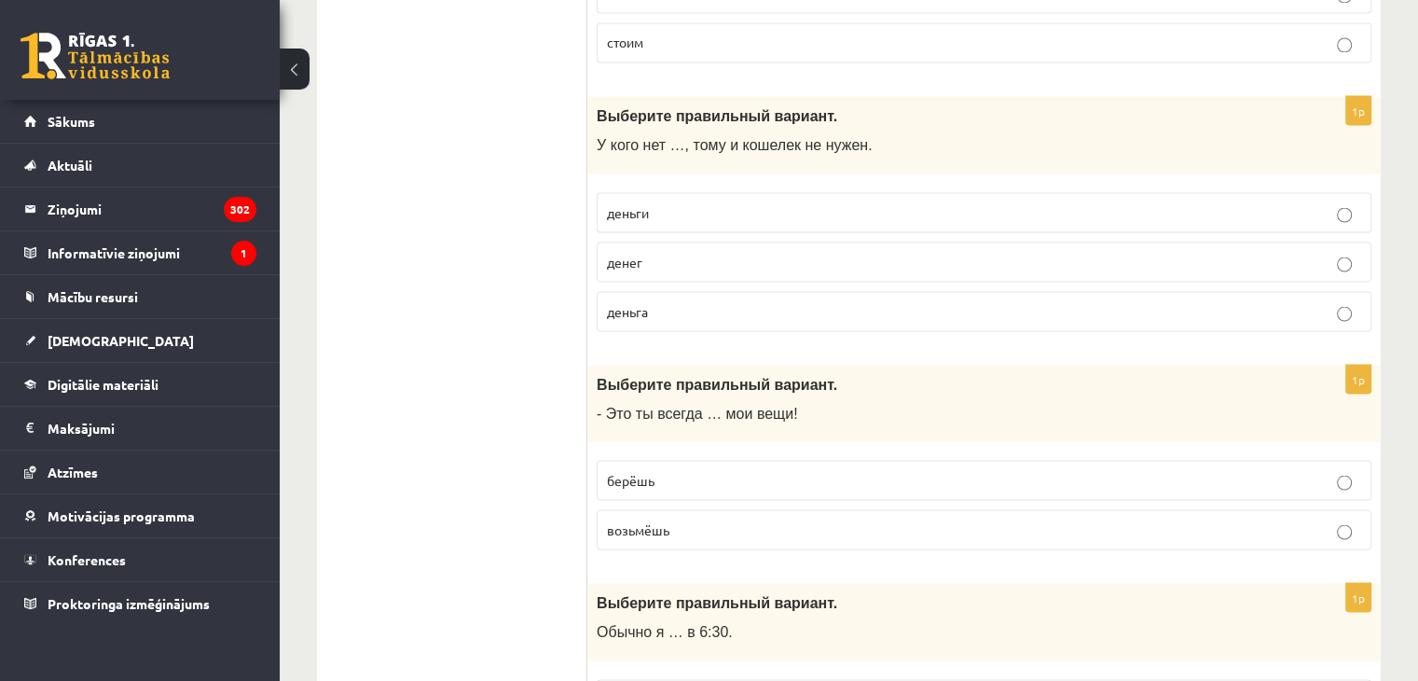
scroll to position [3483, 0]
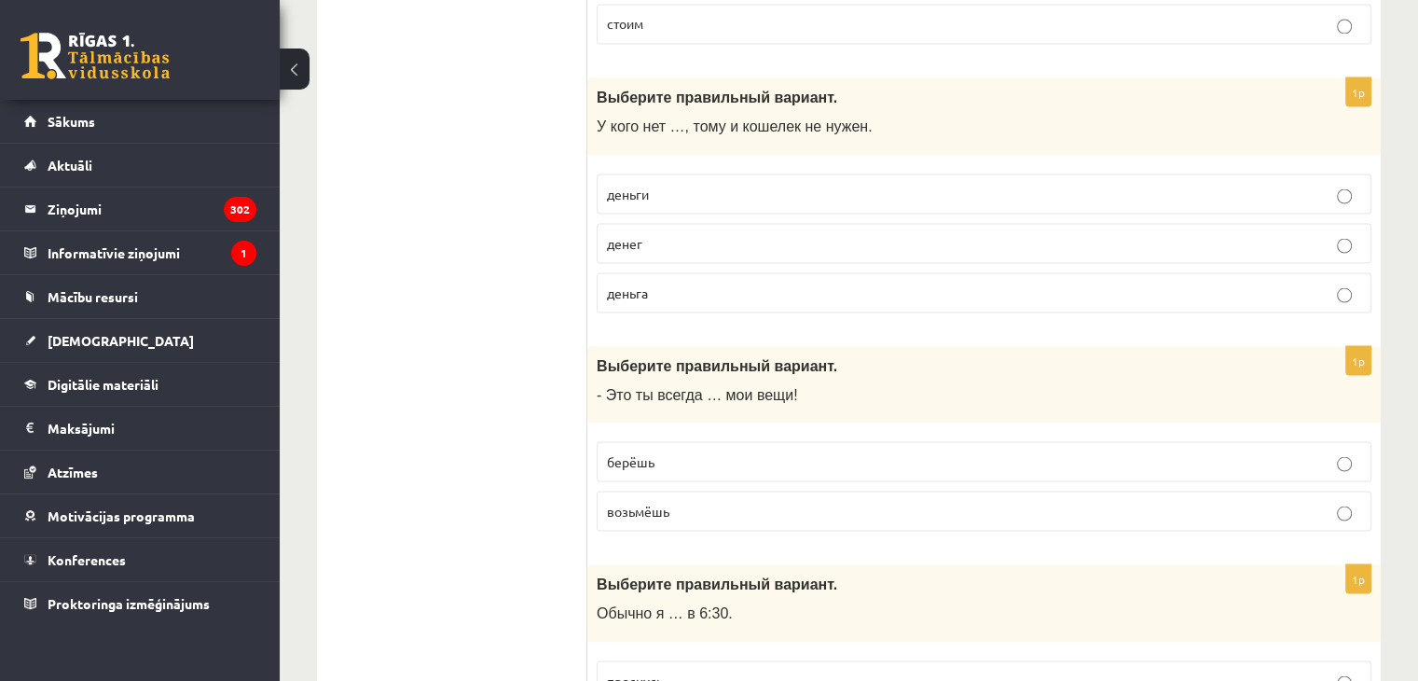
click at [713, 223] on label "денег" at bounding box center [984, 243] width 775 height 40
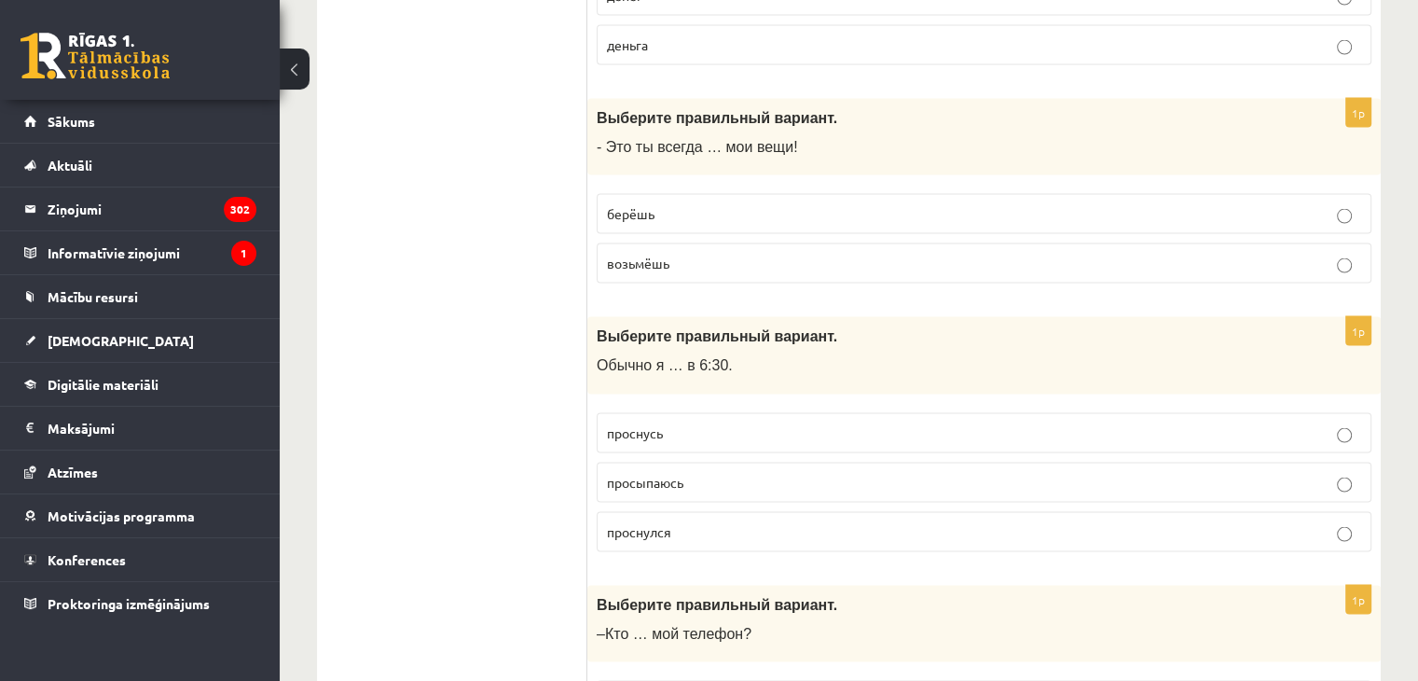
scroll to position [3767, 0]
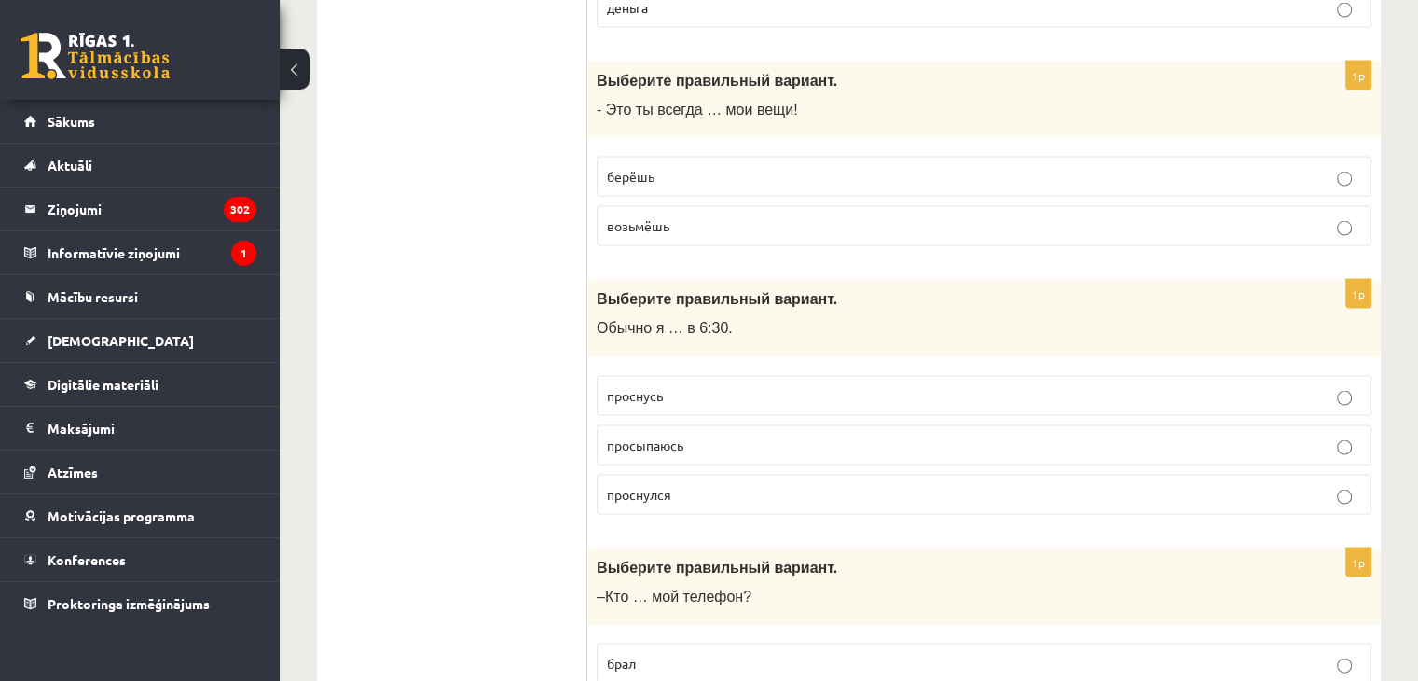
click at [664, 167] on p "берёшь" at bounding box center [984, 177] width 754 height 20
click at [724, 435] on p "просыпаюсь" at bounding box center [984, 445] width 754 height 20
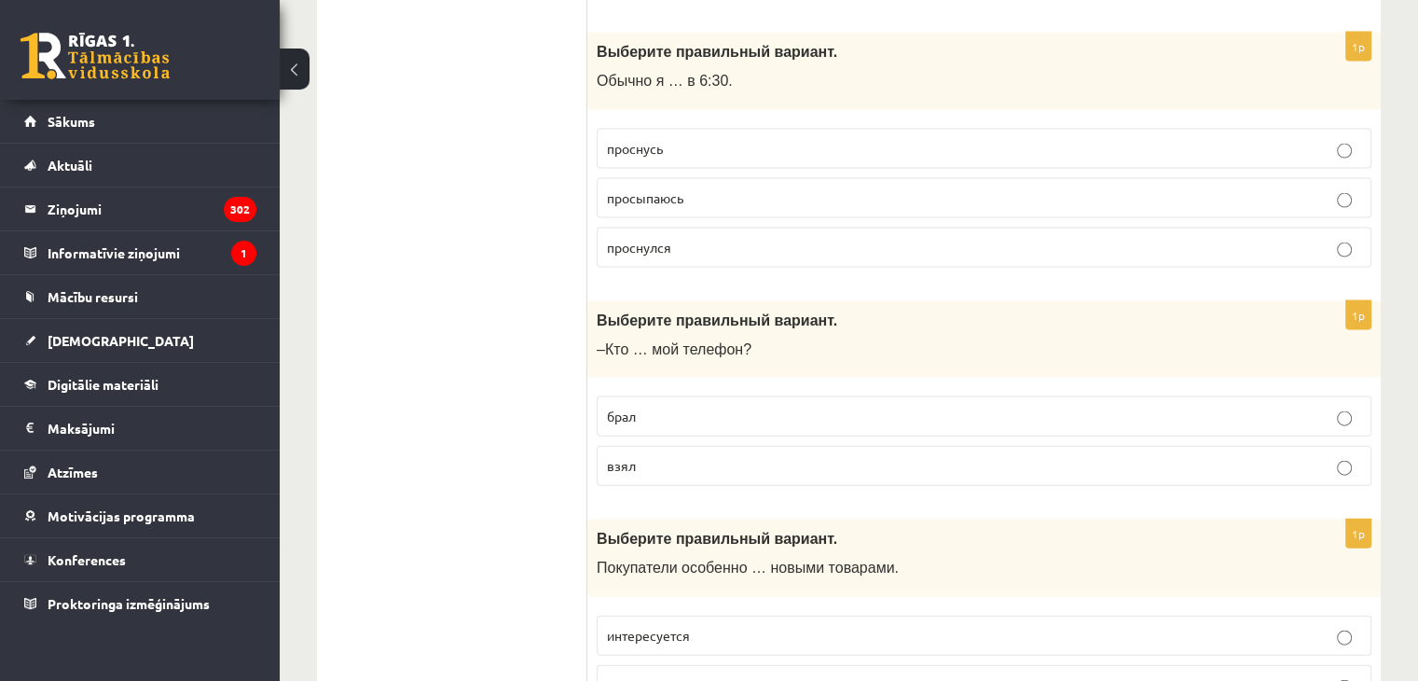
scroll to position [4032, 0]
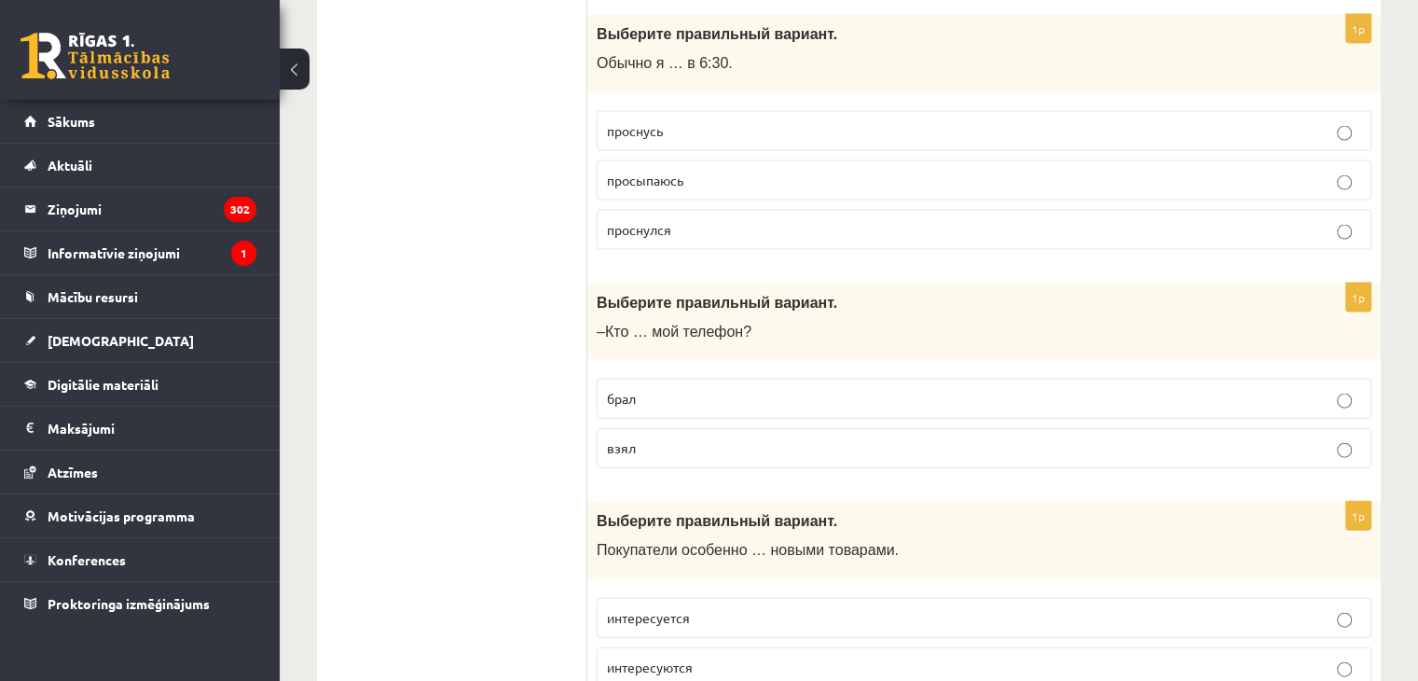
click at [660, 438] on p "взял" at bounding box center [984, 448] width 754 height 20
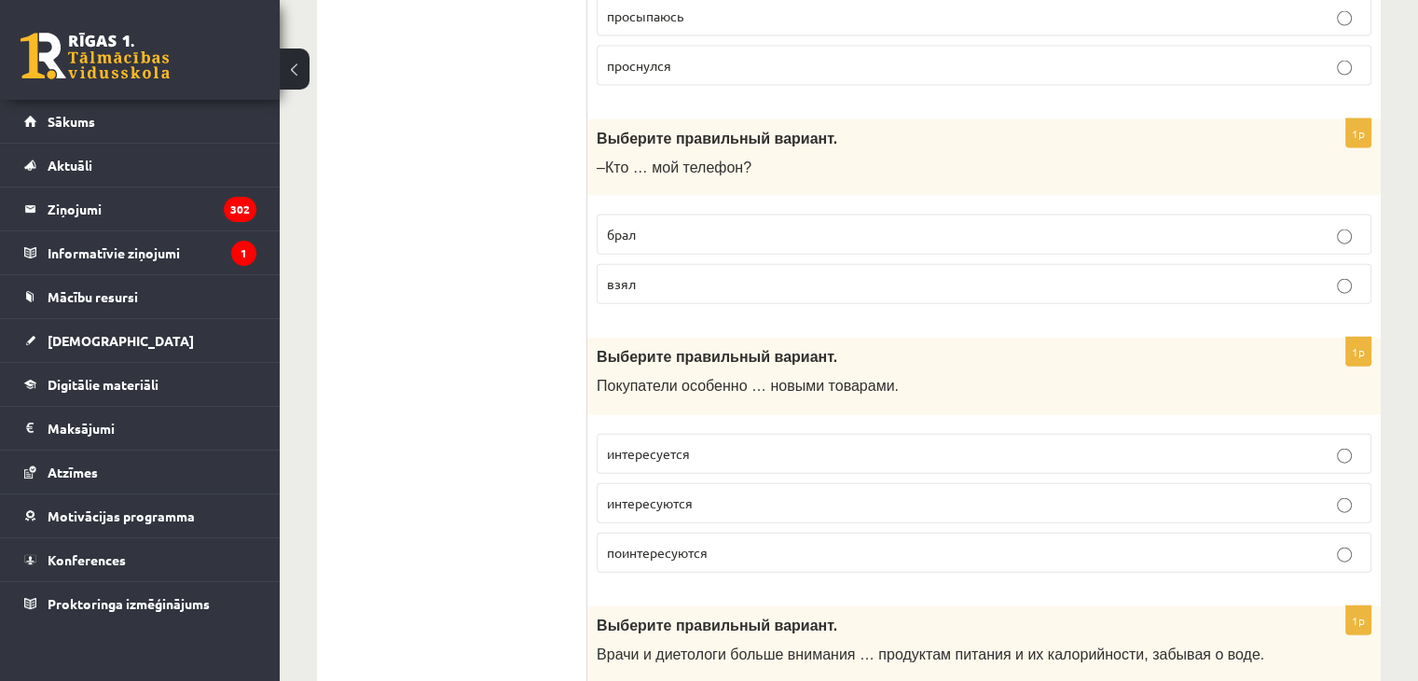
scroll to position [4206, 0]
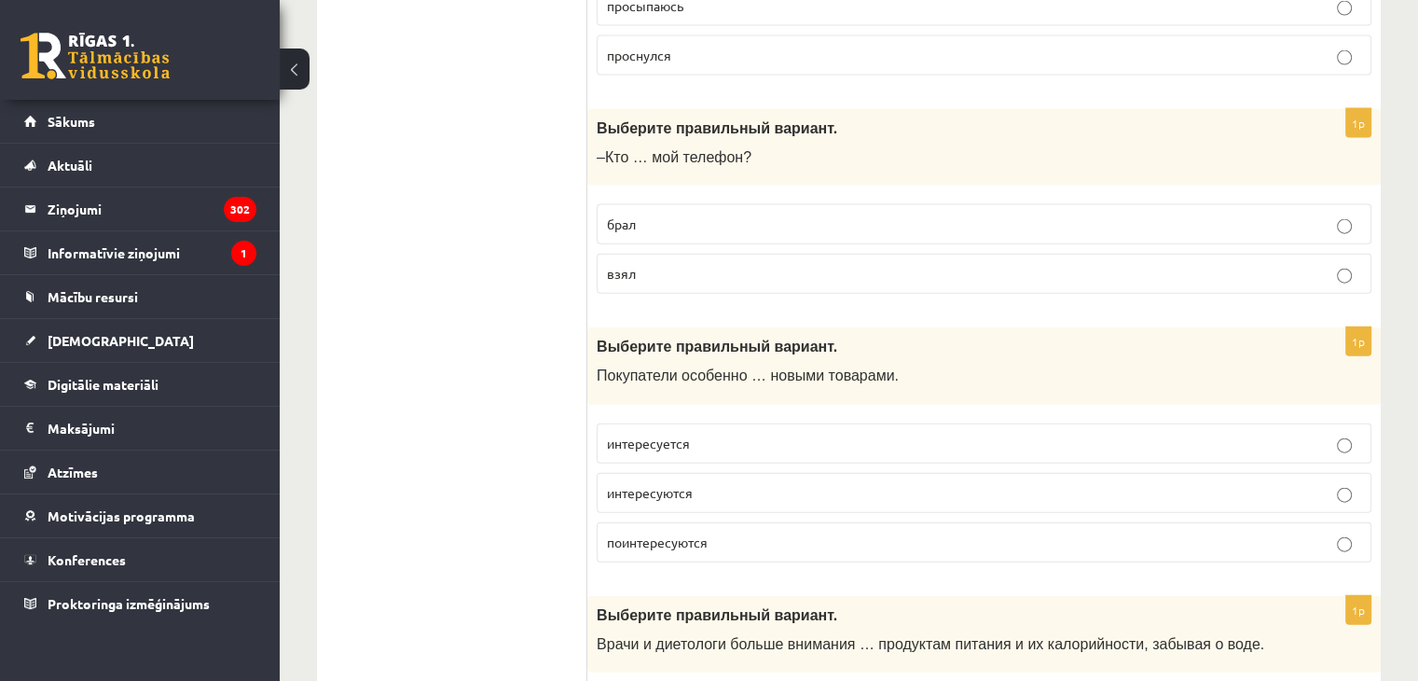
click at [739, 483] on p "интересуются" at bounding box center [984, 493] width 754 height 20
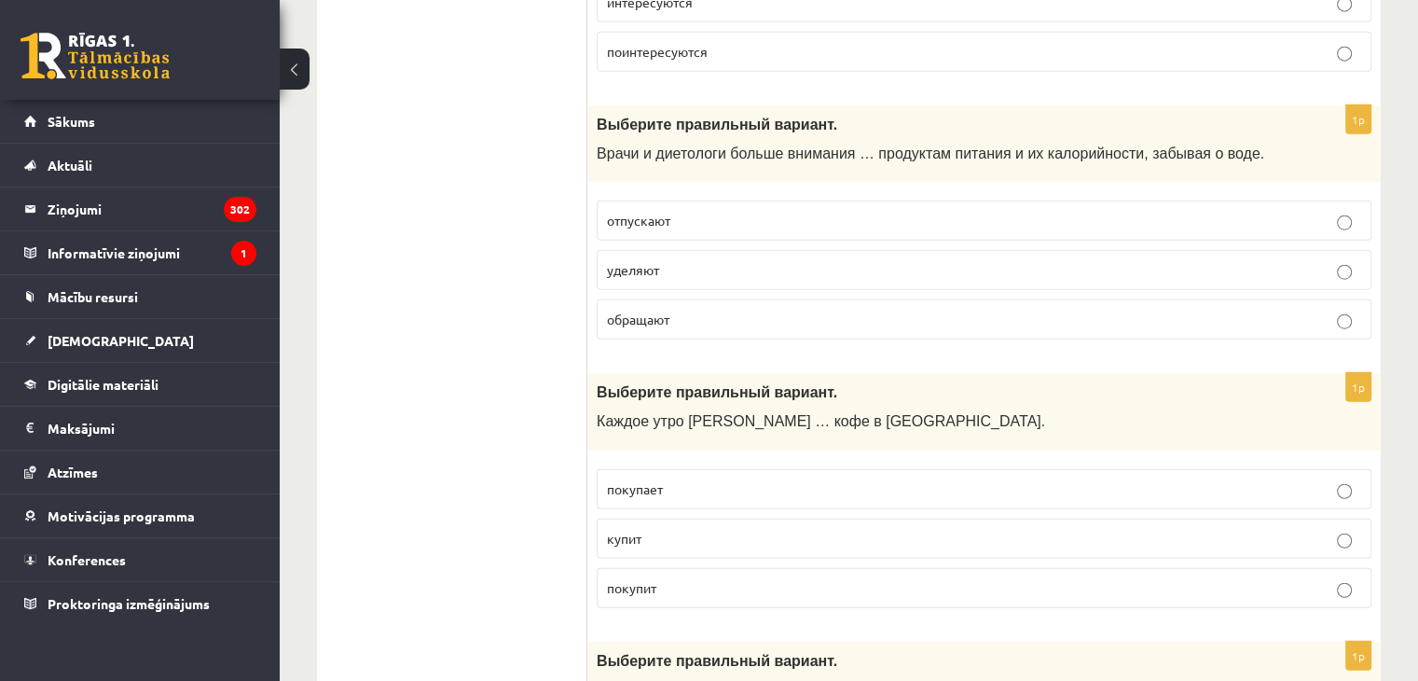
scroll to position [4707, 0]
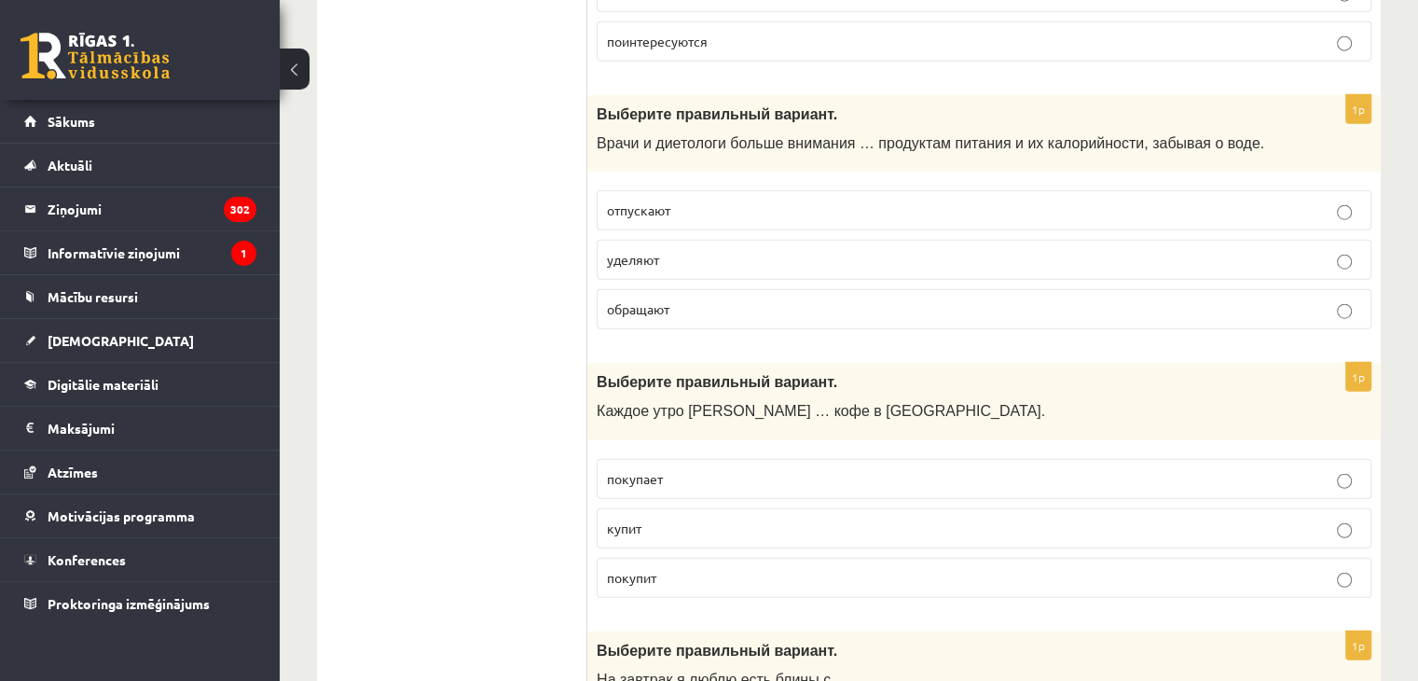
click at [765, 250] on p "уделяют" at bounding box center [984, 260] width 754 height 20
click at [707, 469] on p "покупает" at bounding box center [984, 479] width 754 height 20
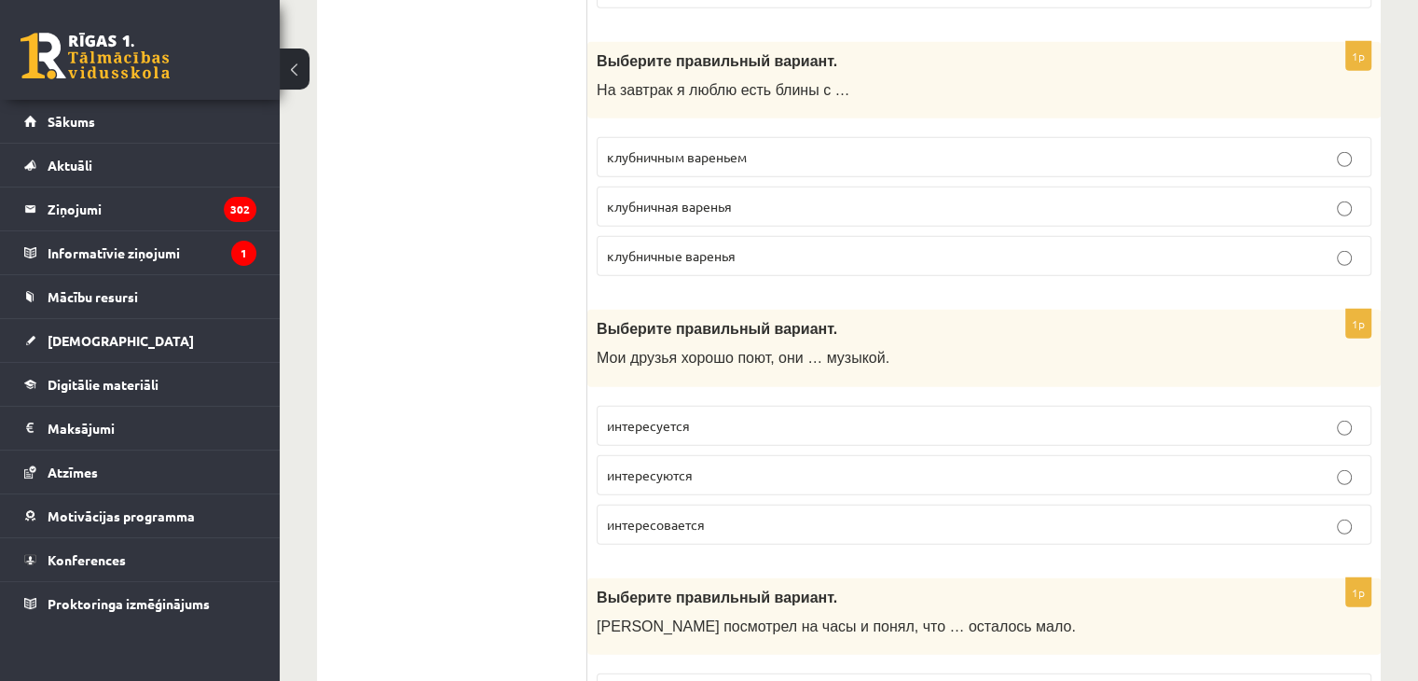
scroll to position [5314, 0]
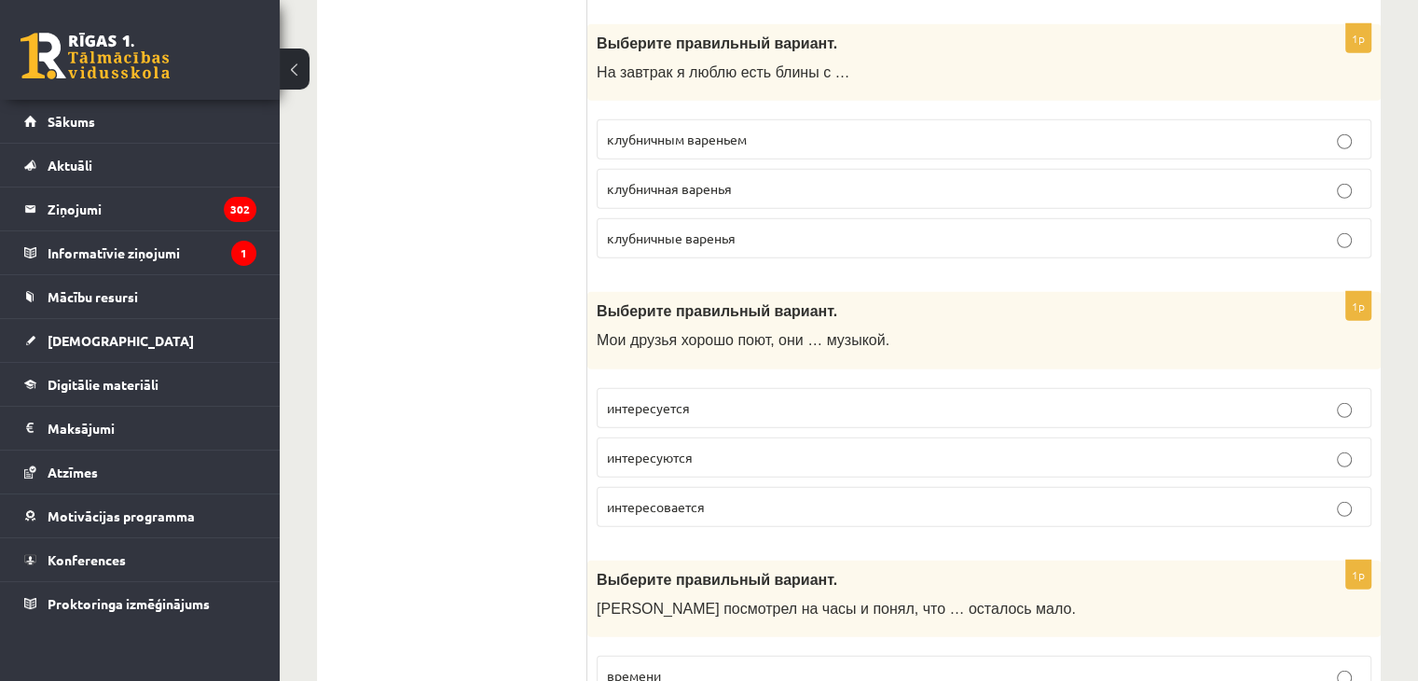
click at [746, 131] on span "клубничным вареньем" at bounding box center [677, 139] width 140 height 17
click at [746, 448] on p "интересуются" at bounding box center [984, 458] width 754 height 20
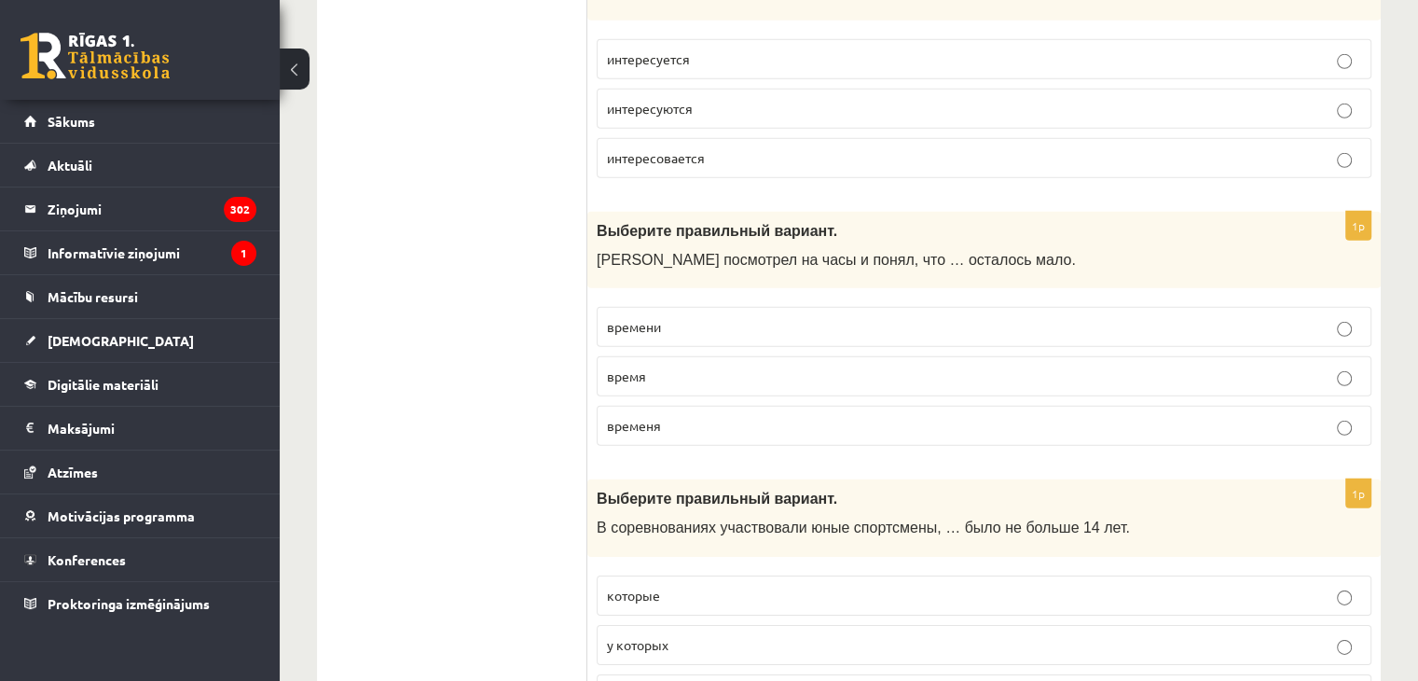
scroll to position [5765, 0]
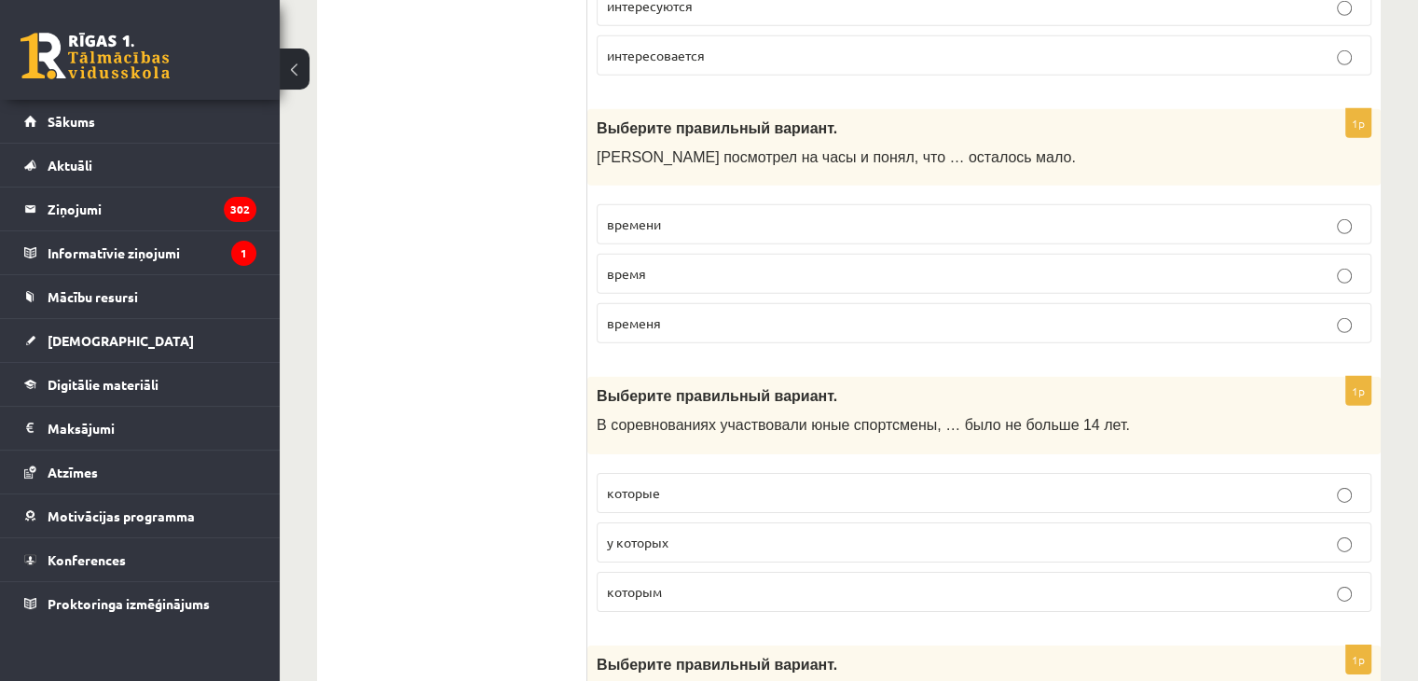
click at [806, 214] on p "времени" at bounding box center [984, 224] width 754 height 20
click at [705, 483] on p "которые" at bounding box center [984, 493] width 754 height 20
click at [697, 572] on label "которым" at bounding box center [984, 592] width 775 height 40
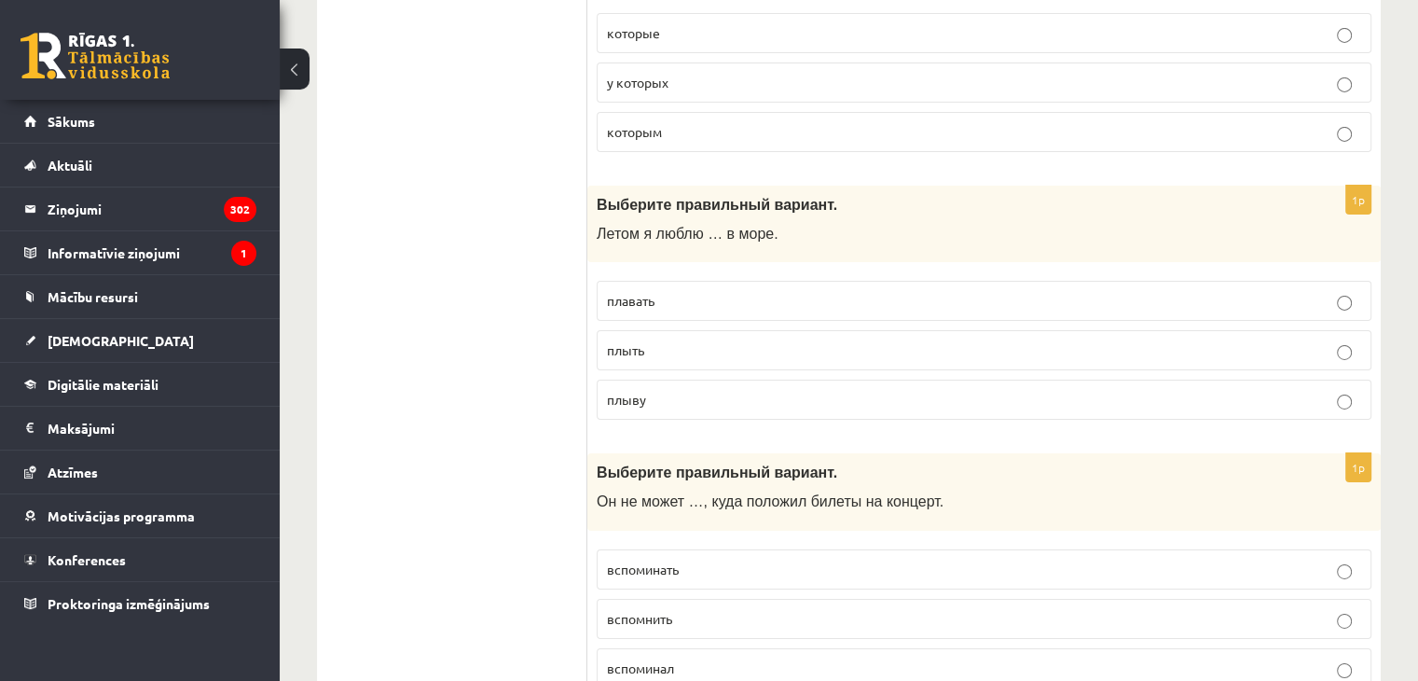
scroll to position [6290, 0]
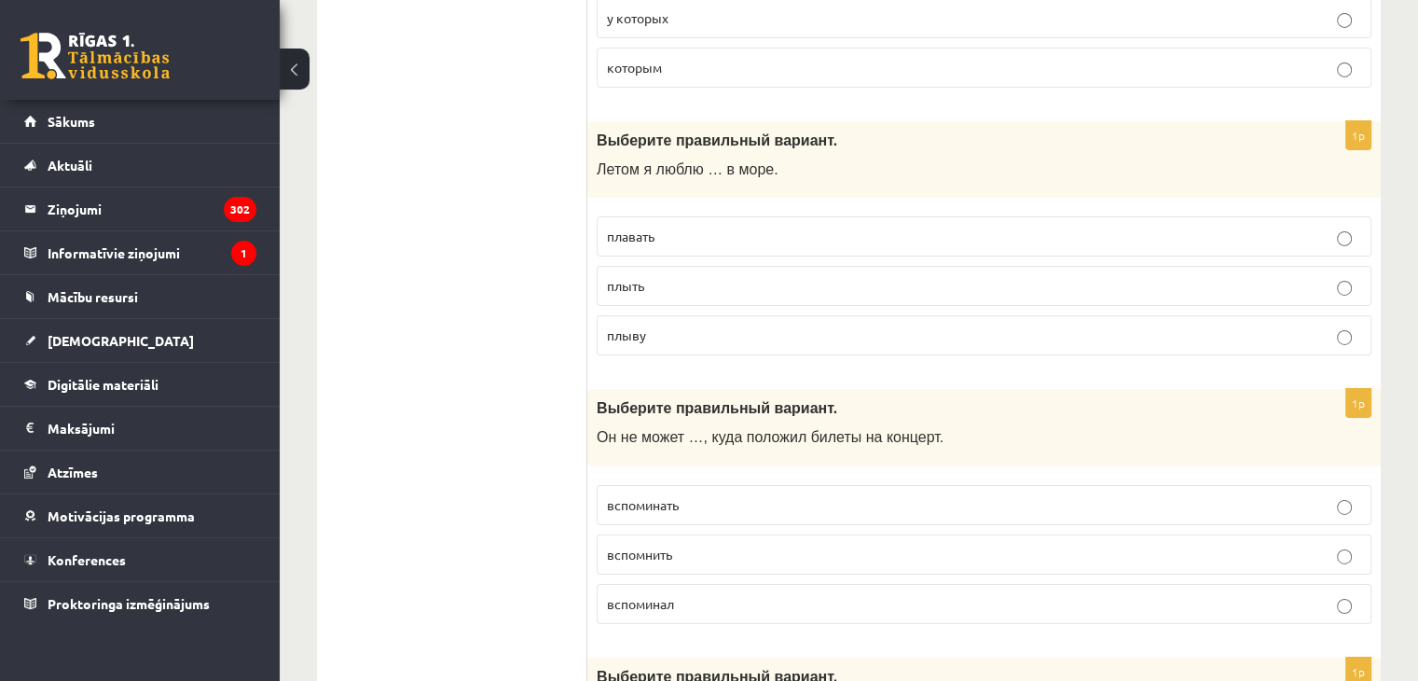
click at [753, 227] on p "плавать" at bounding box center [984, 237] width 754 height 20
click at [697, 545] on p "вспомнить" at bounding box center [984, 555] width 754 height 20
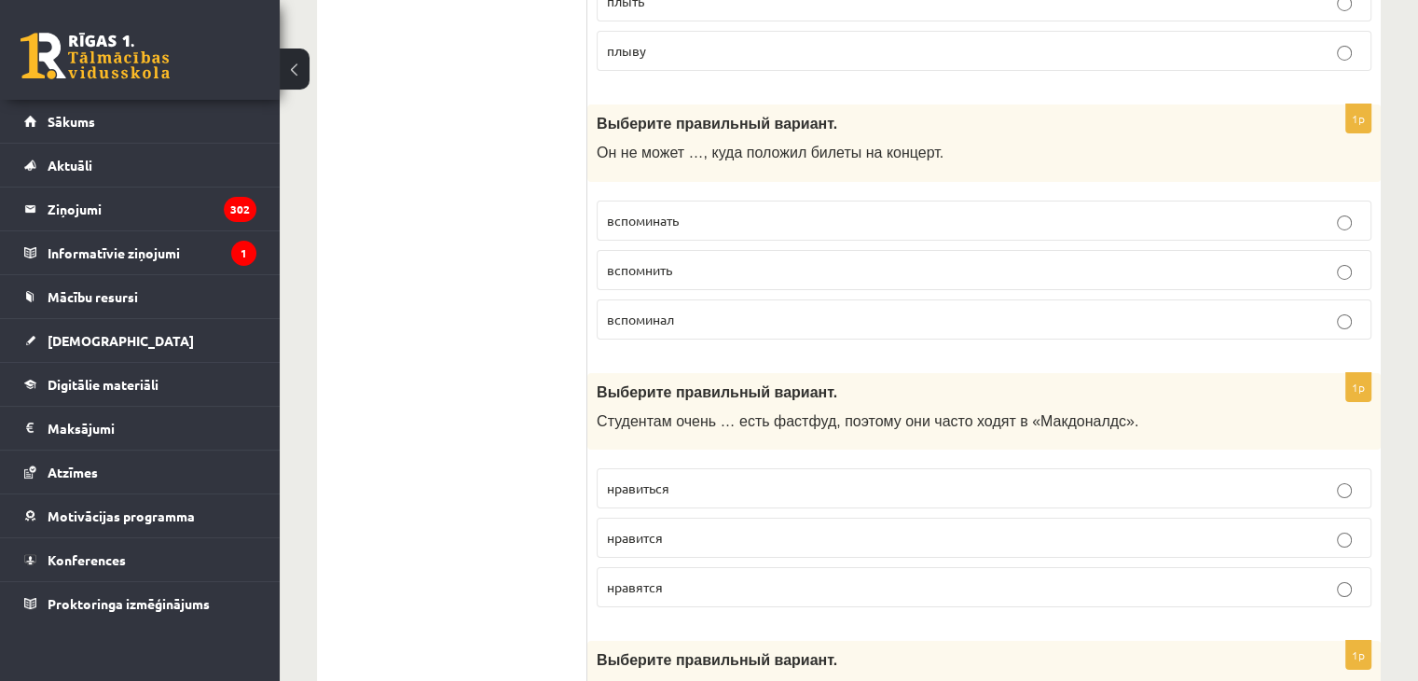
scroll to position [6593, 0]
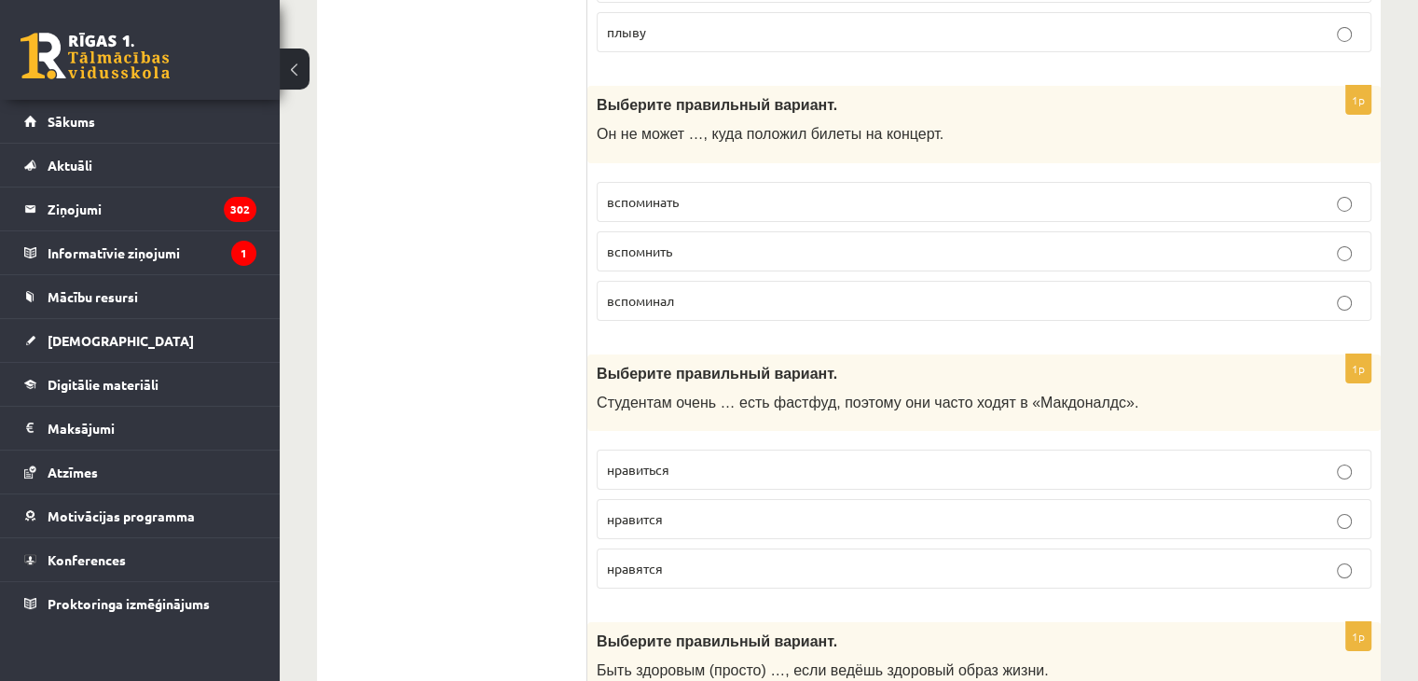
click at [700, 509] on p "нравится" at bounding box center [984, 519] width 754 height 20
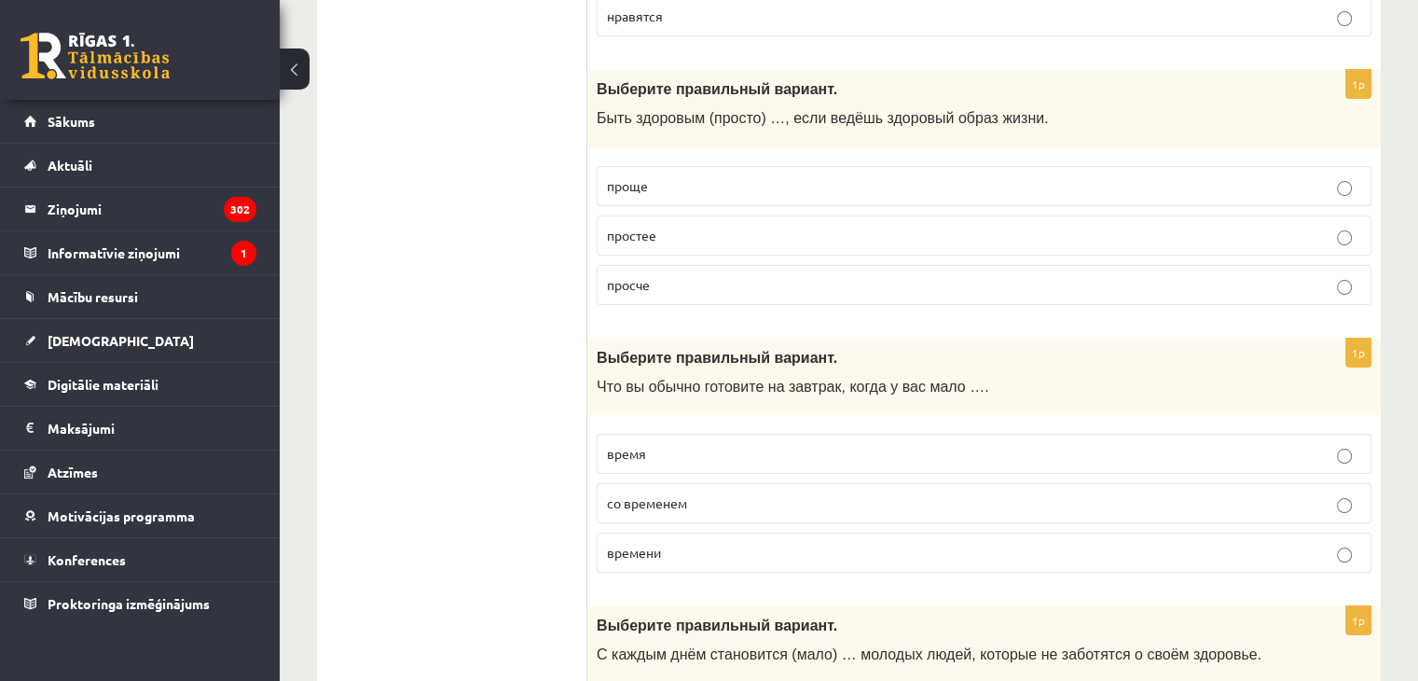
scroll to position [7154, 0]
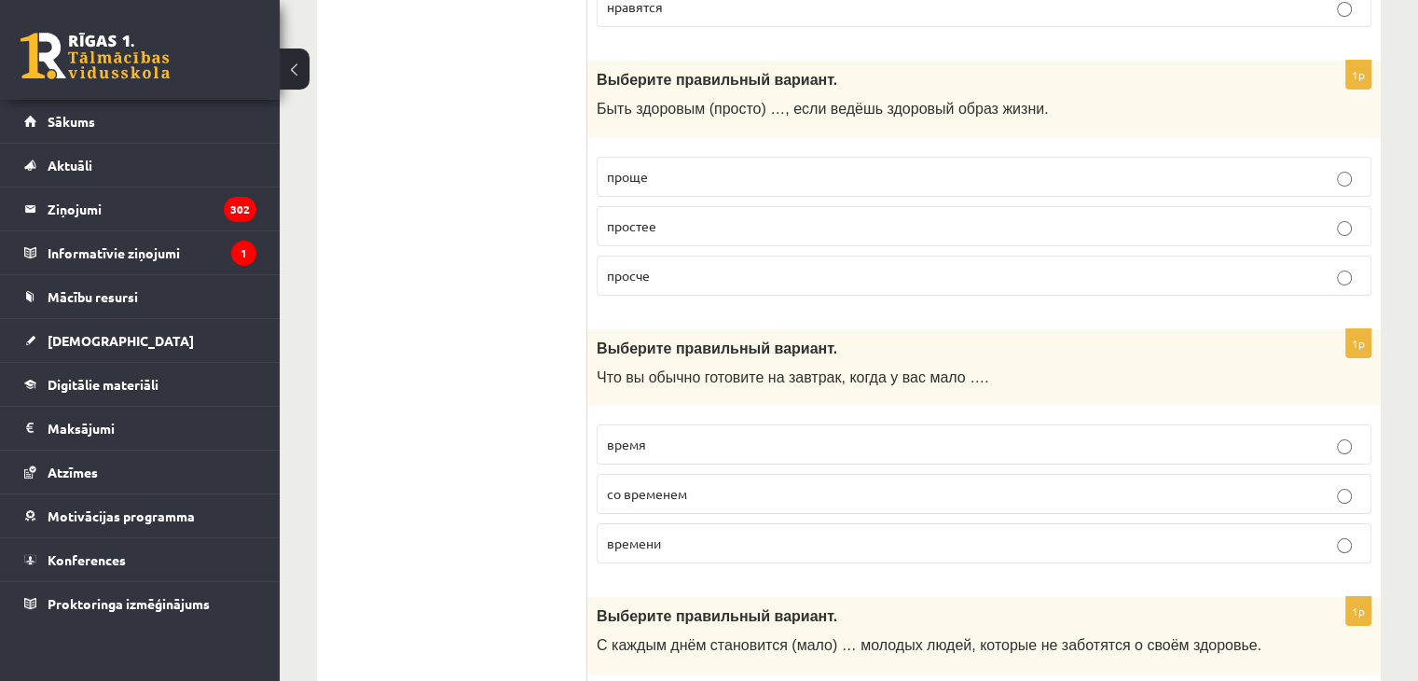
click at [800, 167] on p "проще" at bounding box center [984, 177] width 754 height 20
click at [690, 533] on p "времени" at bounding box center [984, 543] width 754 height 20
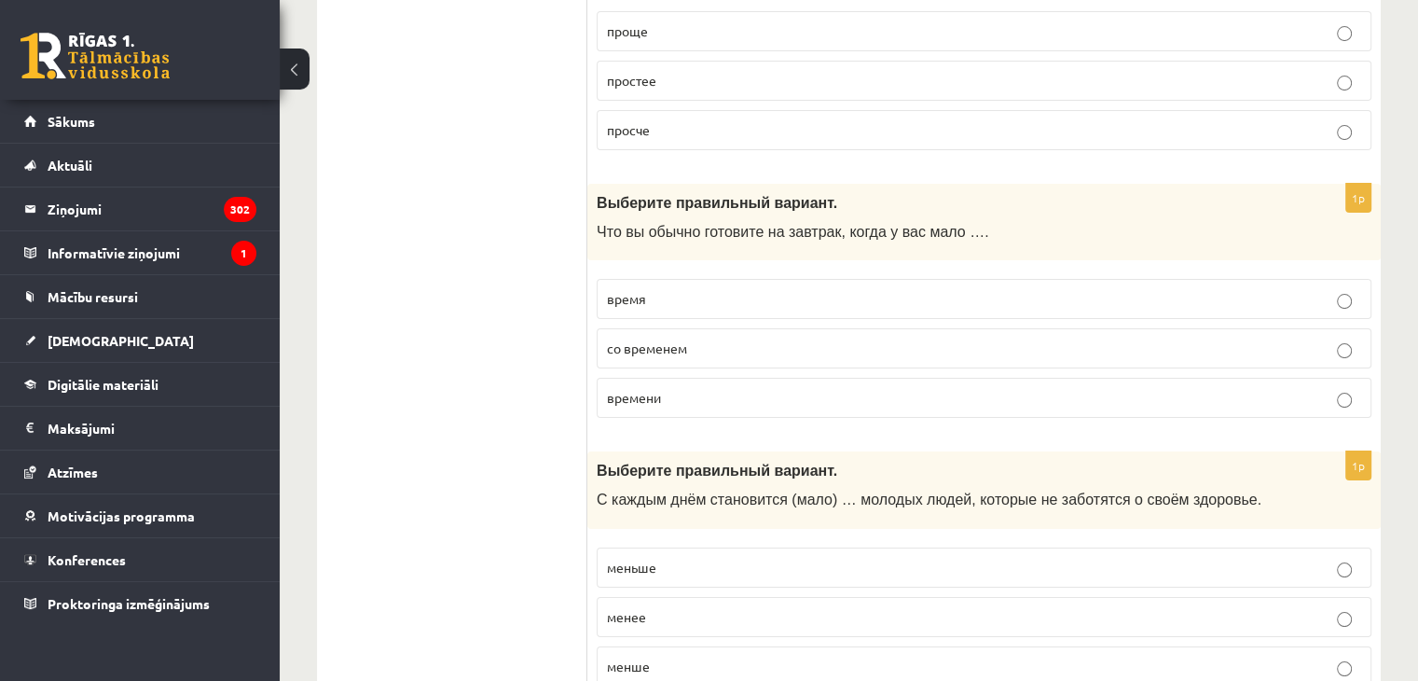
scroll to position [7322, 0]
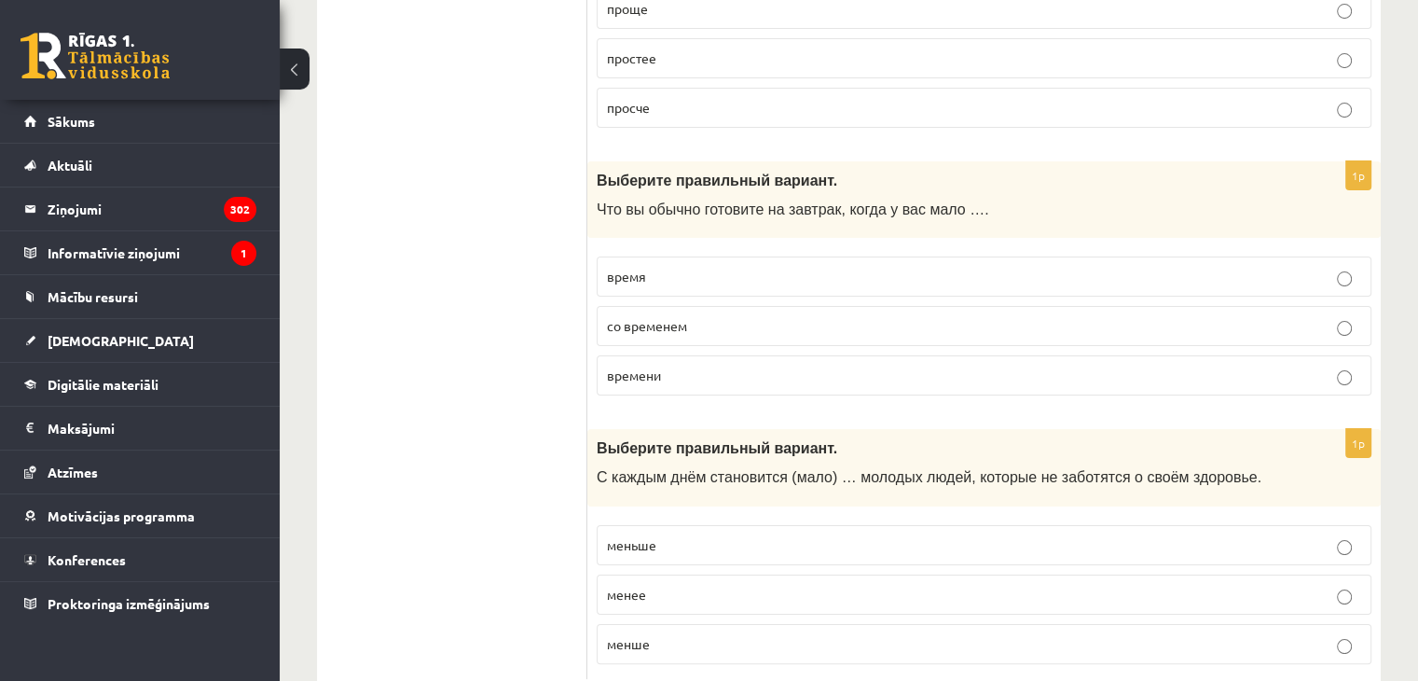
click at [636, 536] on span "меньше" at bounding box center [631, 544] width 49 height 17
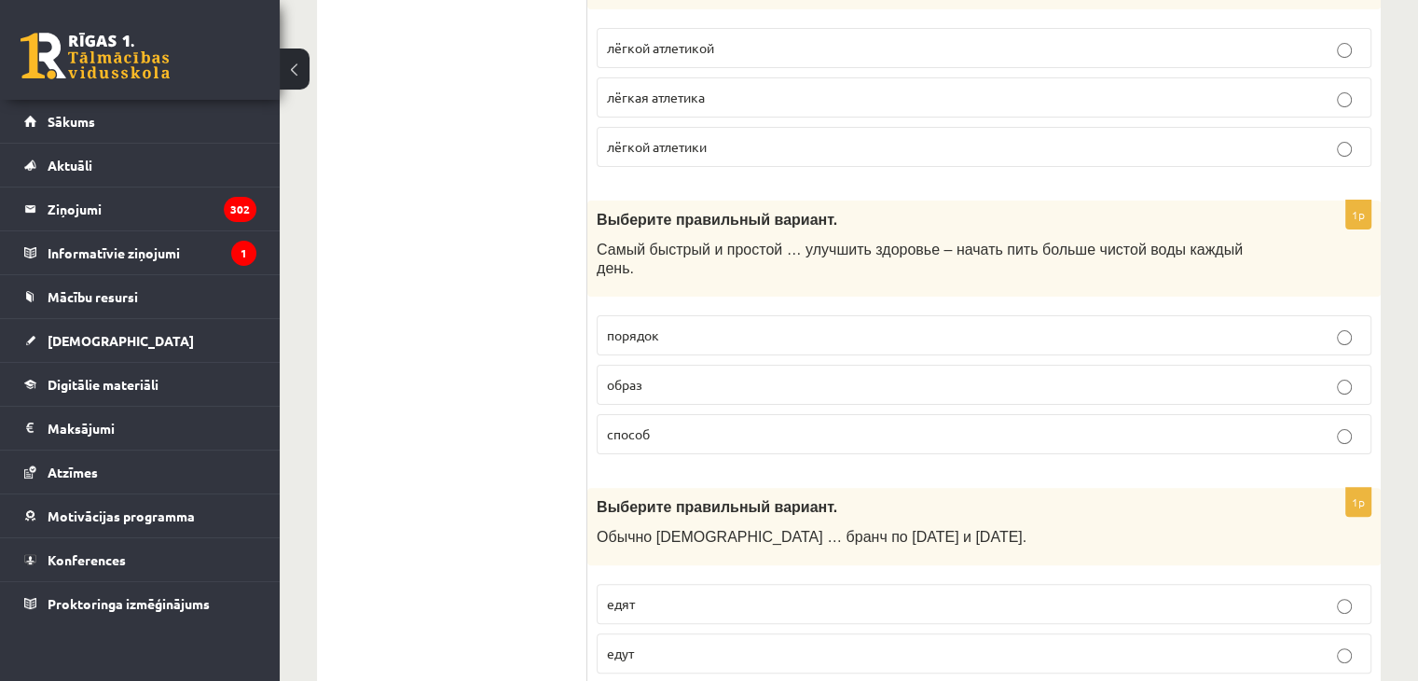
scroll to position [0, 0]
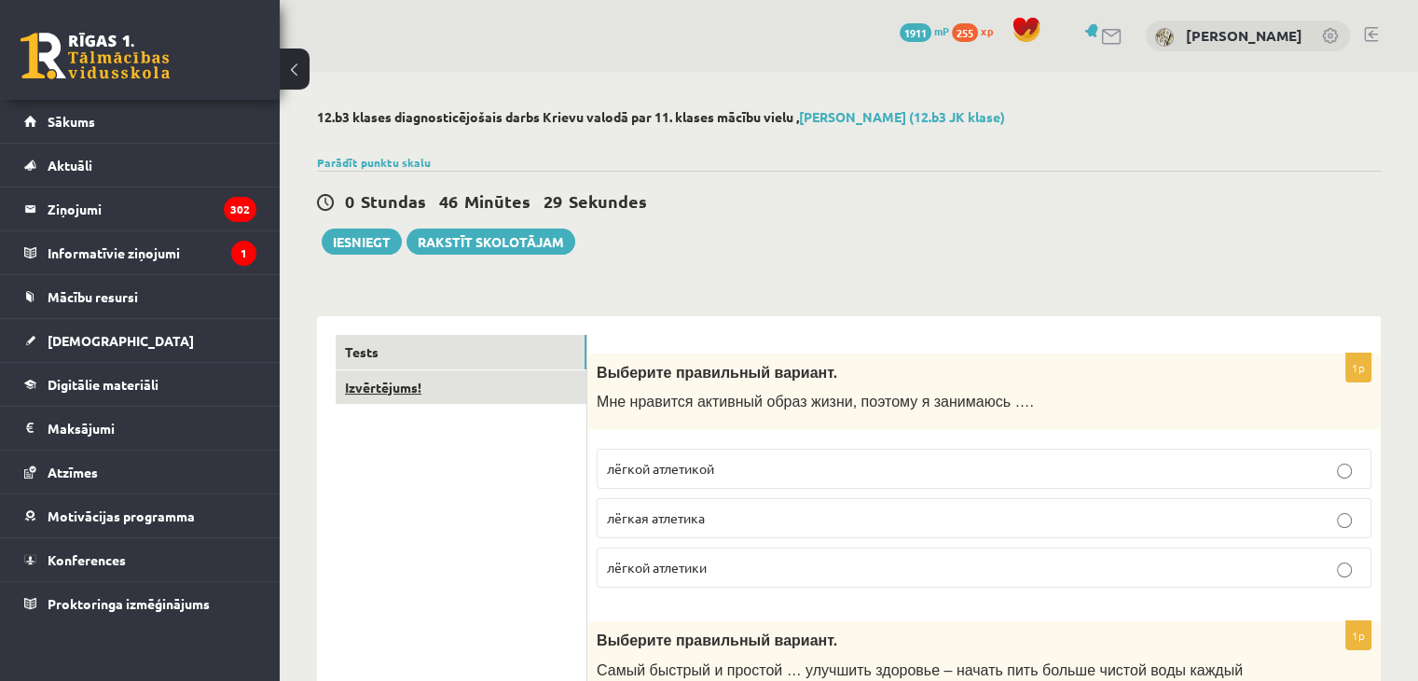
click at [437, 379] on link "Izvērtējums!" at bounding box center [461, 387] width 251 height 35
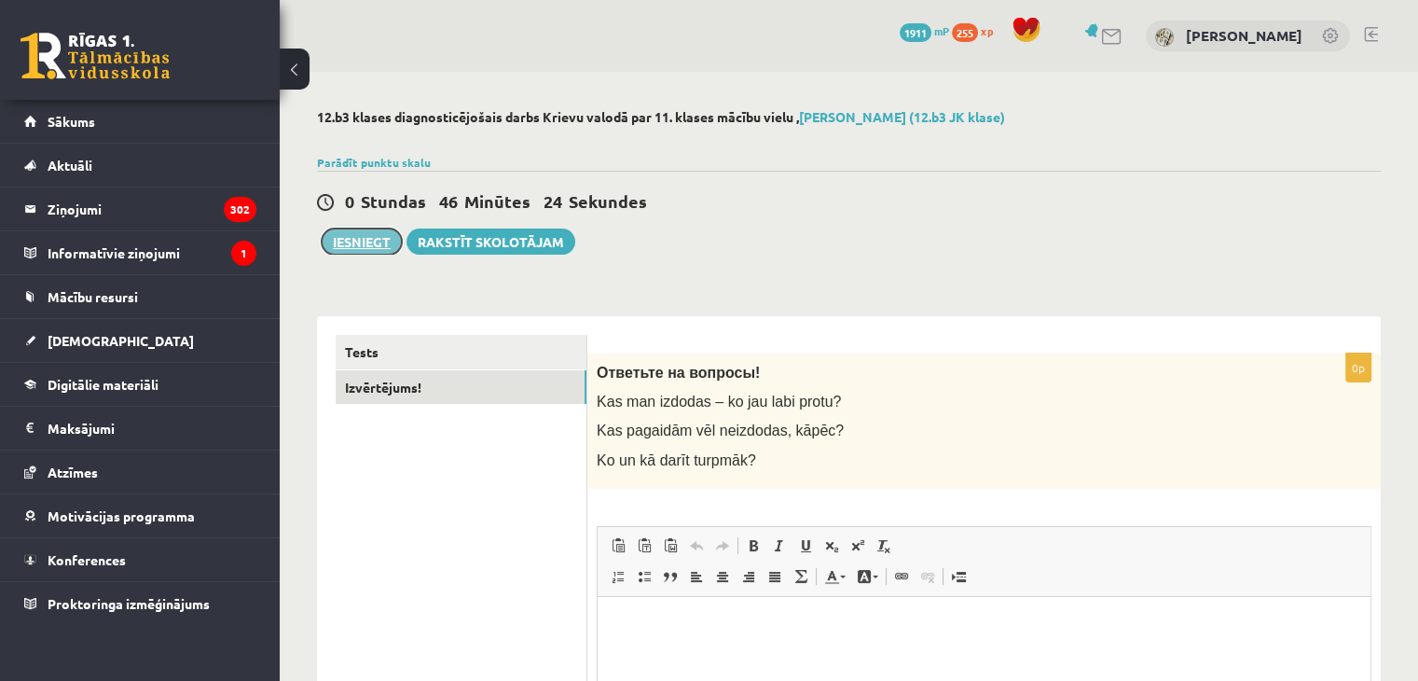
click at [386, 246] on button "Iesniegt" at bounding box center [362, 241] width 80 height 26
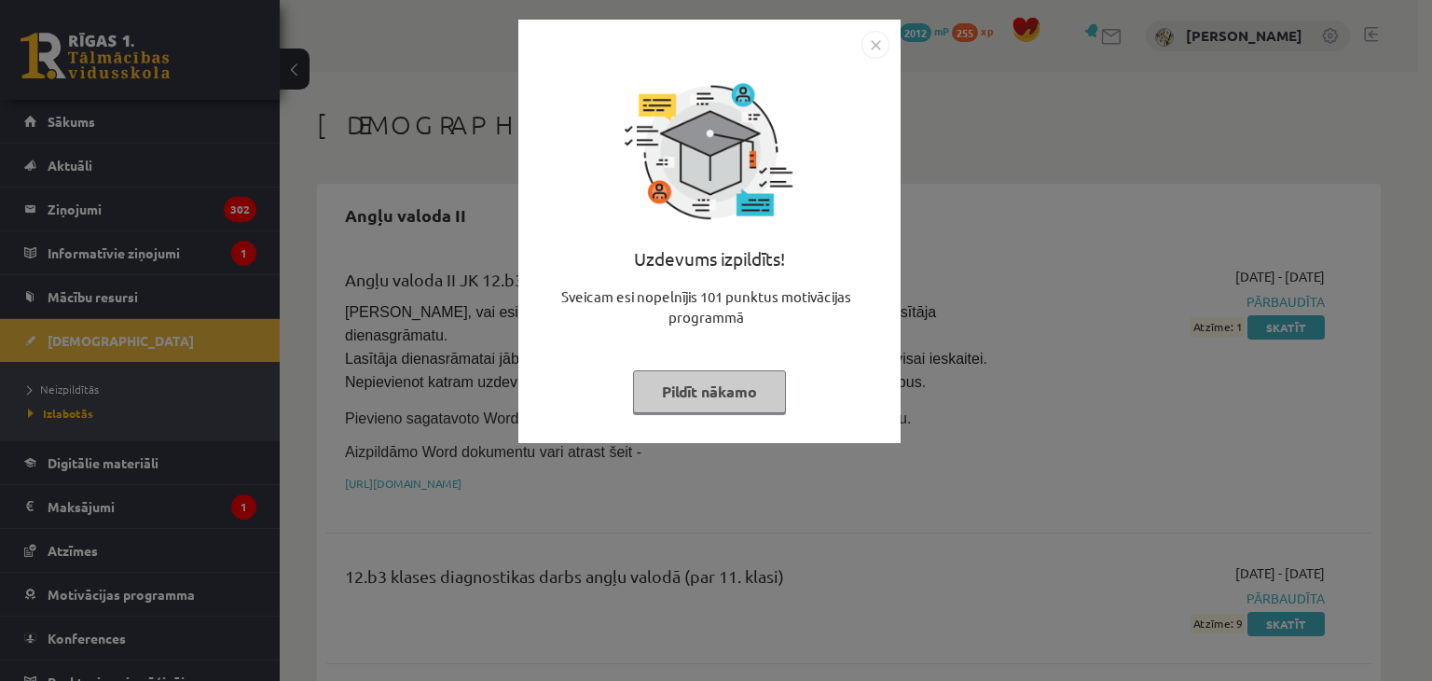
click at [680, 381] on button "Pildīt nākamo" at bounding box center [709, 391] width 153 height 43
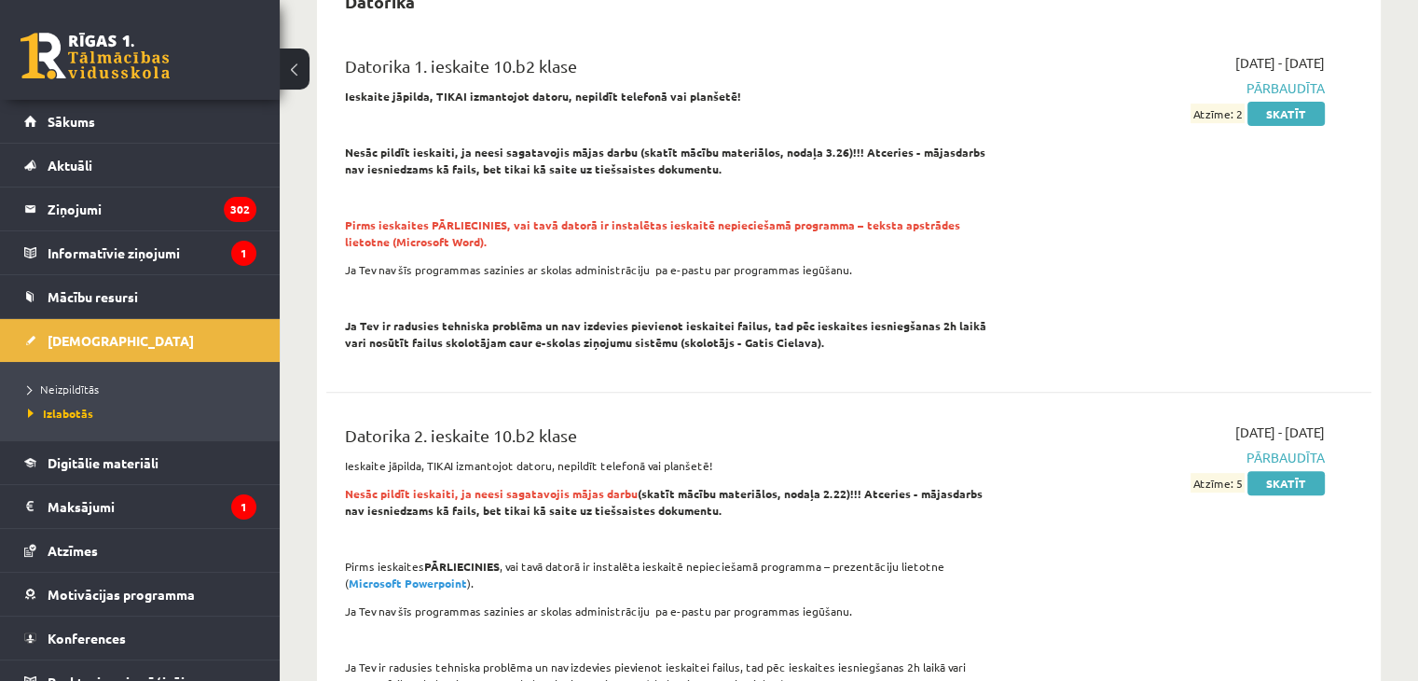
scroll to position [772, 0]
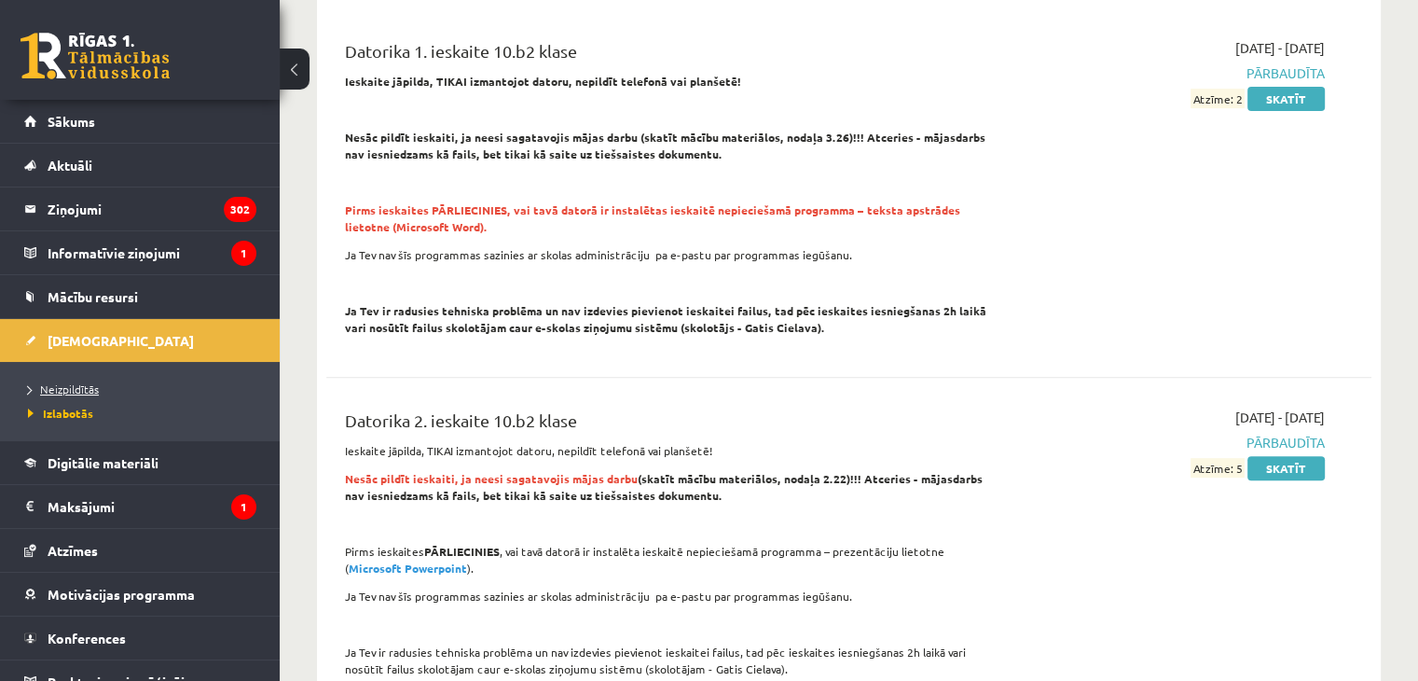
click at [58, 383] on span "Neizpildītās" at bounding box center [63, 388] width 71 height 15
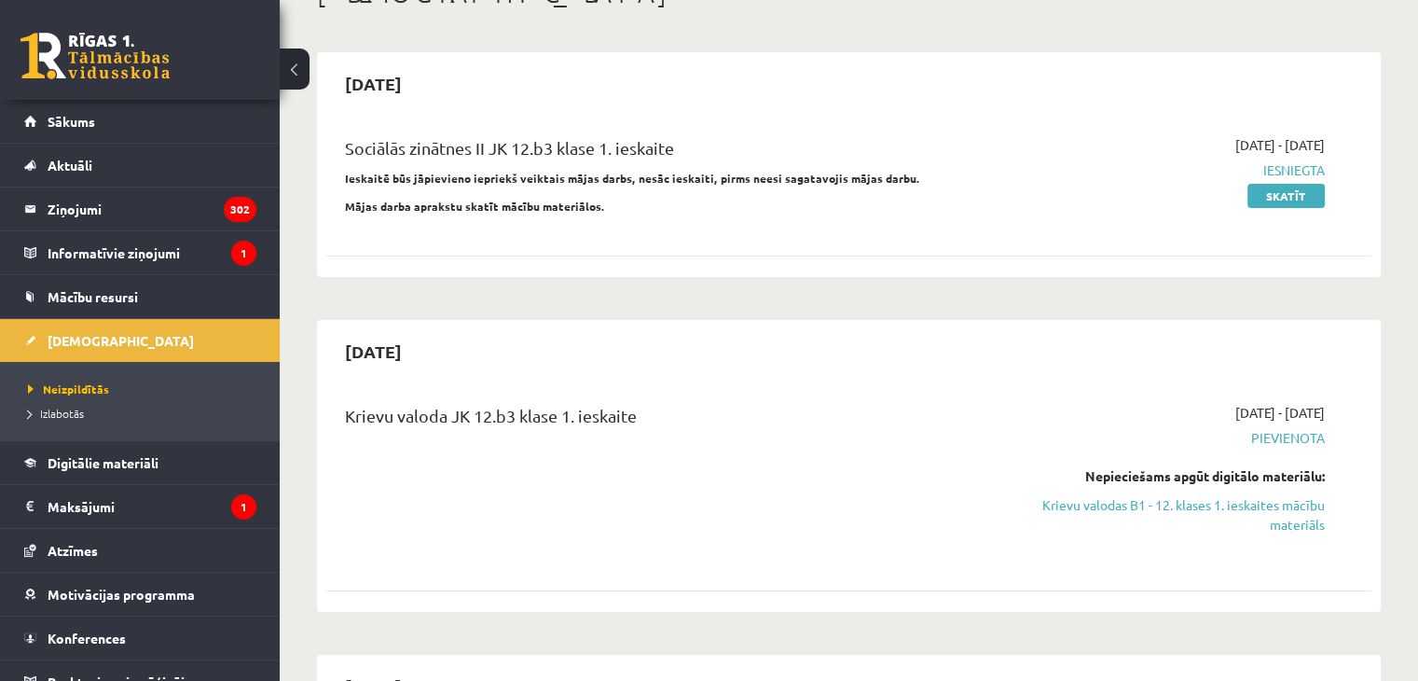
scroll to position [143, 0]
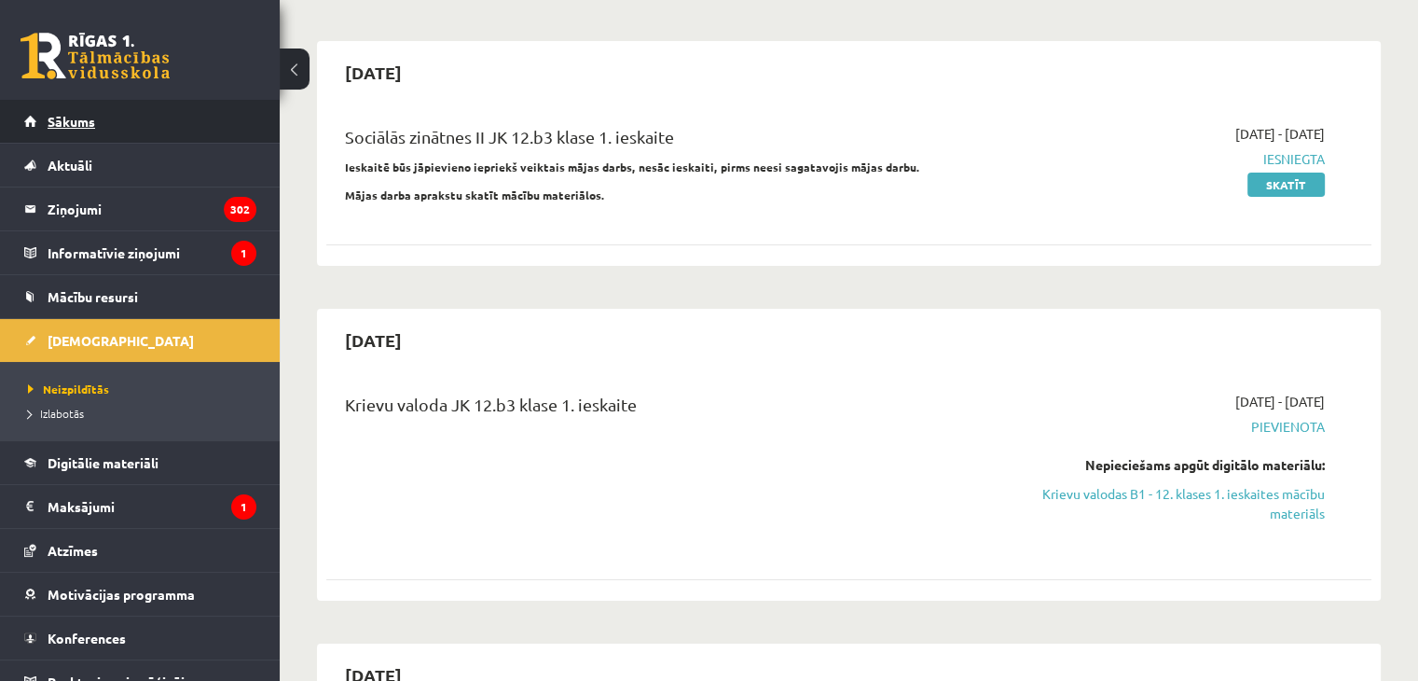
click at [111, 111] on link "Sākums" at bounding box center [140, 121] width 232 height 43
